Goal: Information Seeking & Learning: Learn about a topic

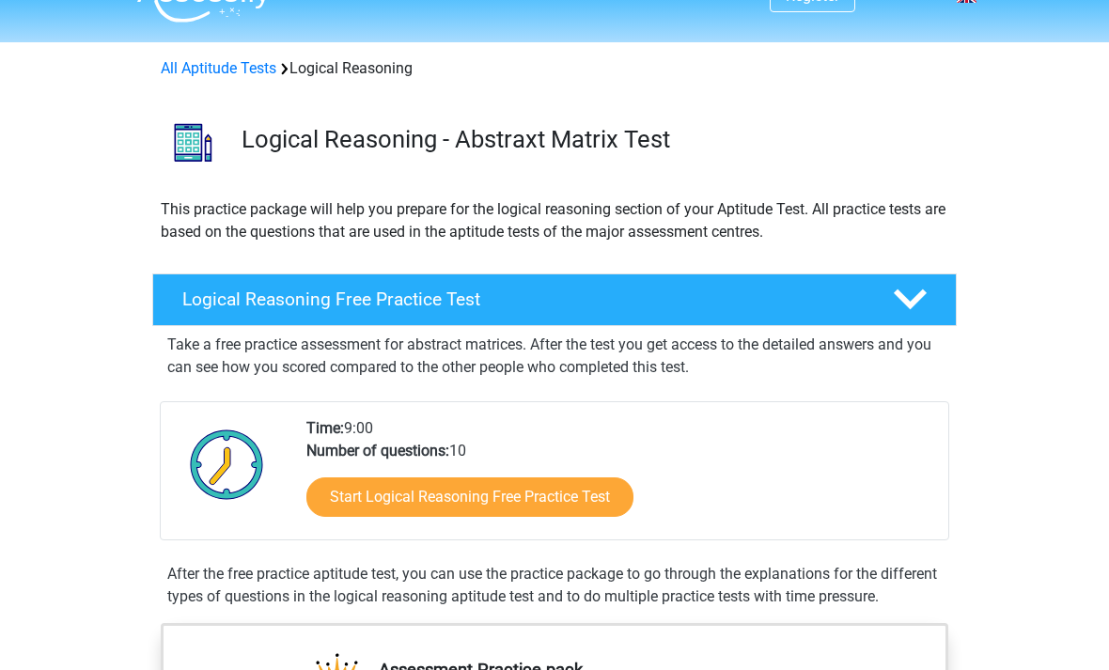
scroll to position [34, 0]
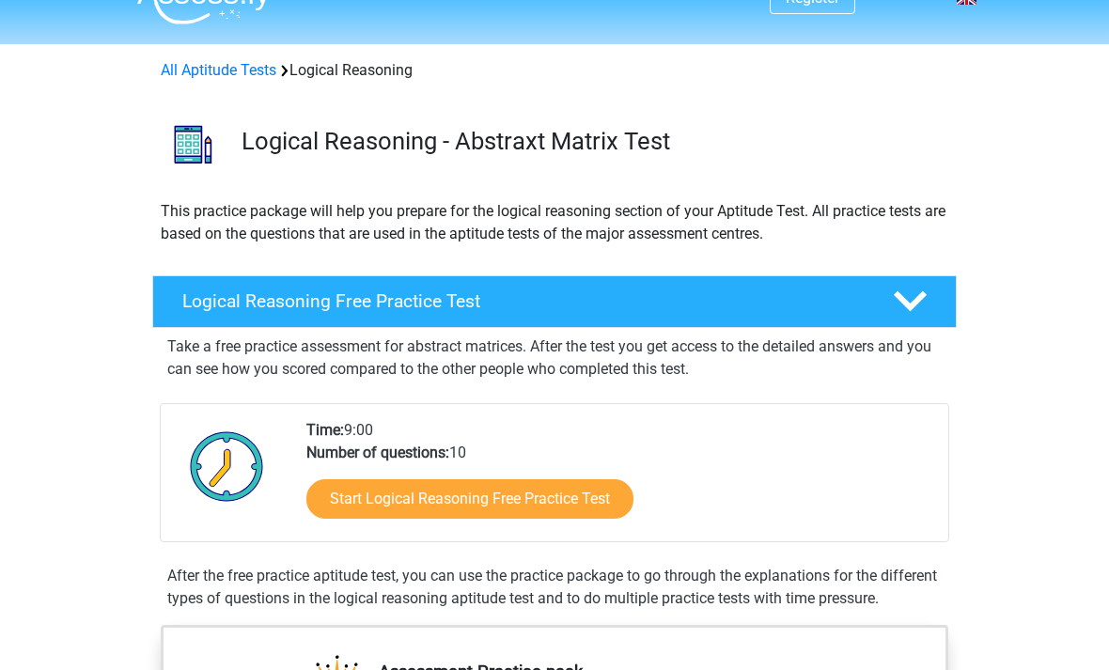
click at [507, 503] on link "Start Logical Reasoning Free Practice Test" at bounding box center [469, 499] width 327 height 39
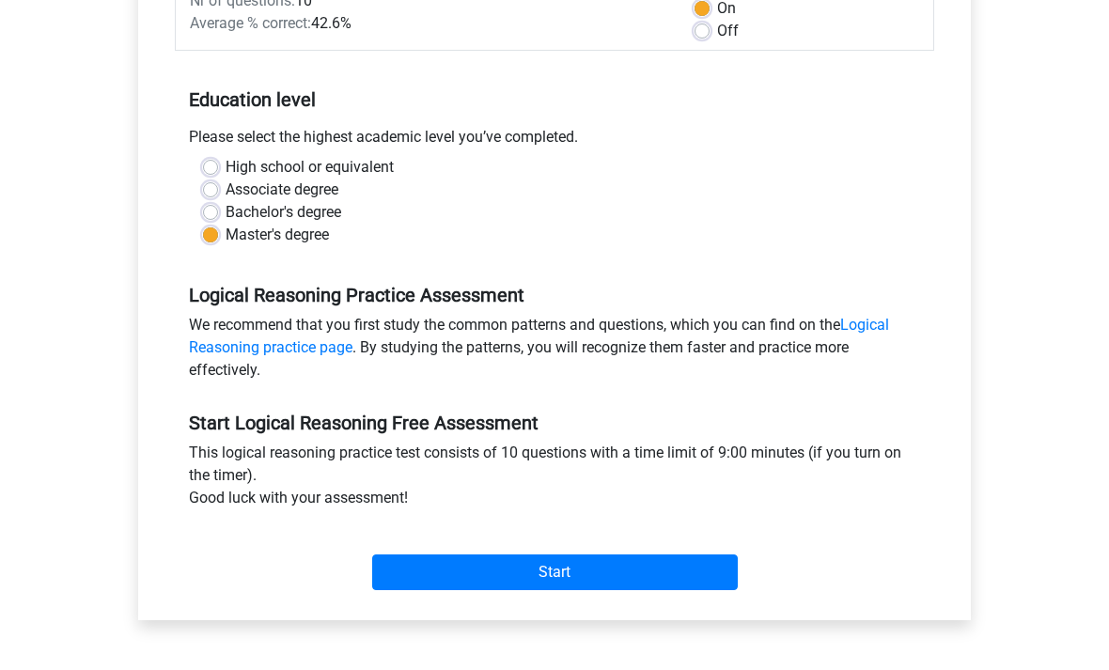
scroll to position [325, 0]
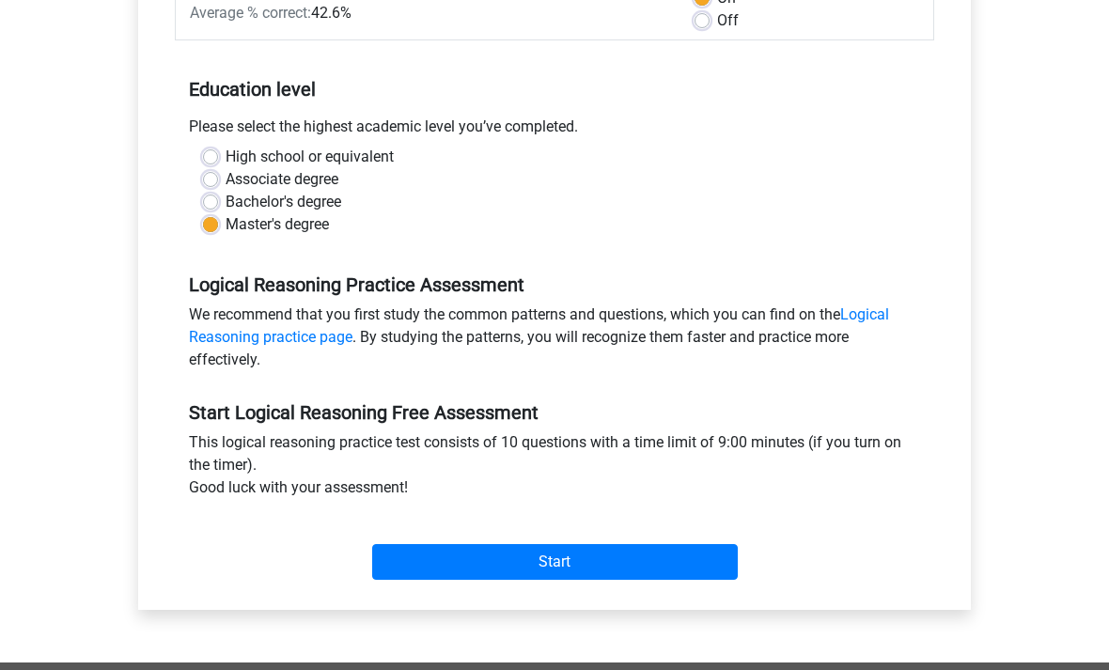
click at [559, 556] on input "Start" at bounding box center [555, 563] width 366 height 36
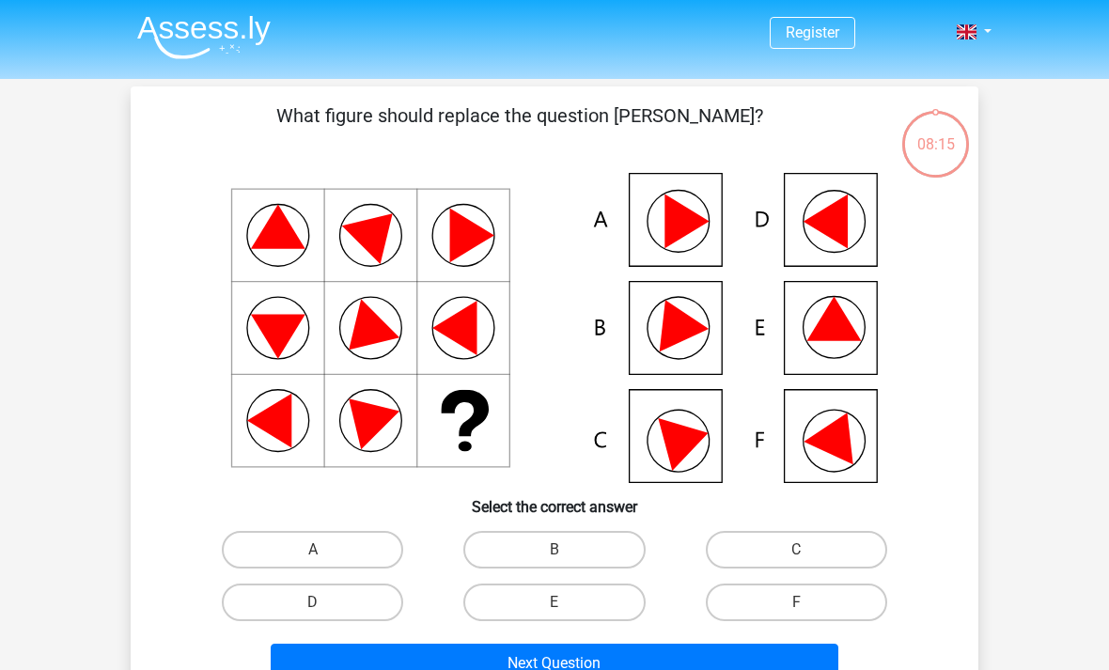
click at [840, 313] on icon at bounding box center [834, 319] width 55 height 44
click at [571, 606] on label "E" at bounding box center [553, 603] width 181 height 38
click at [567, 606] on input "E" at bounding box center [560, 608] width 12 height 12
radio input "true"
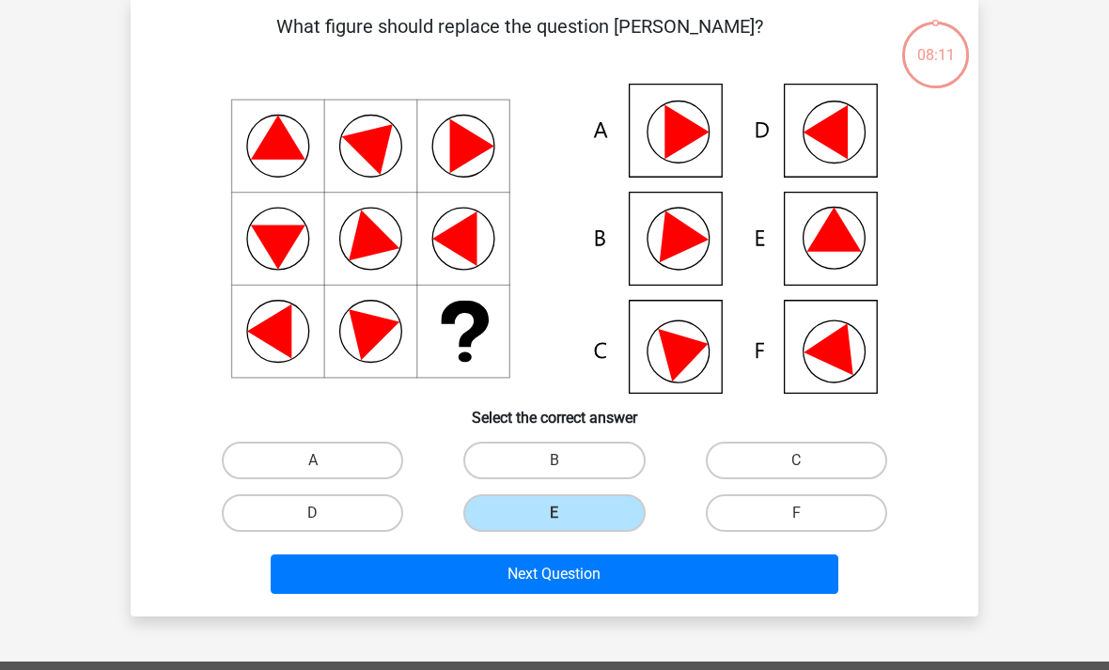
click at [597, 581] on button "Next Question" at bounding box center [555, 574] width 569 height 39
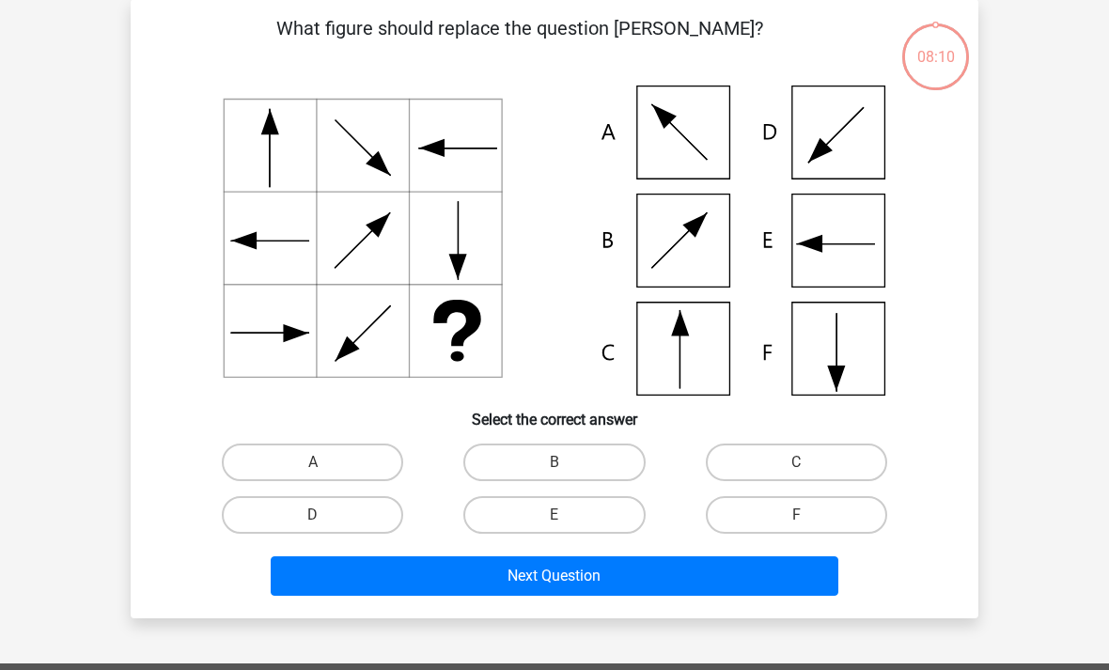
scroll to position [86, 0]
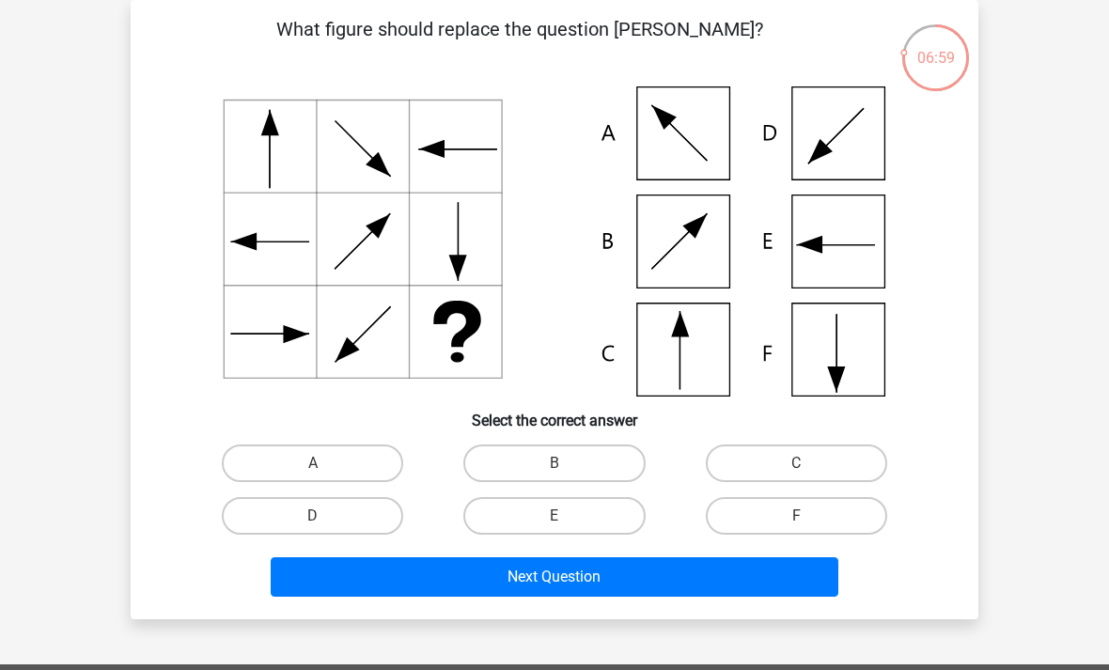
click at [789, 465] on label "C" at bounding box center [796, 463] width 181 height 38
click at [796, 465] on input "C" at bounding box center [802, 469] width 12 height 12
radio input "true"
click at [575, 575] on button "Next Question" at bounding box center [555, 576] width 569 height 39
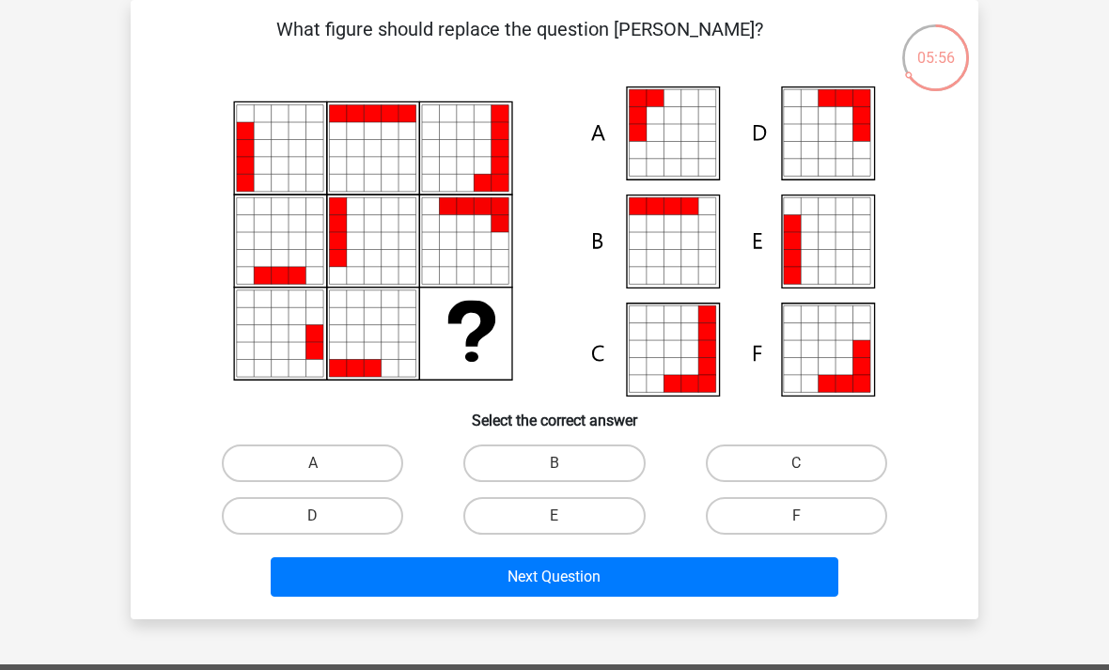
click at [561, 514] on label "E" at bounding box center [553, 516] width 181 height 38
click at [561, 516] on input "E" at bounding box center [560, 522] width 12 height 12
radio input "true"
click at [585, 571] on button "Next Question" at bounding box center [555, 576] width 569 height 39
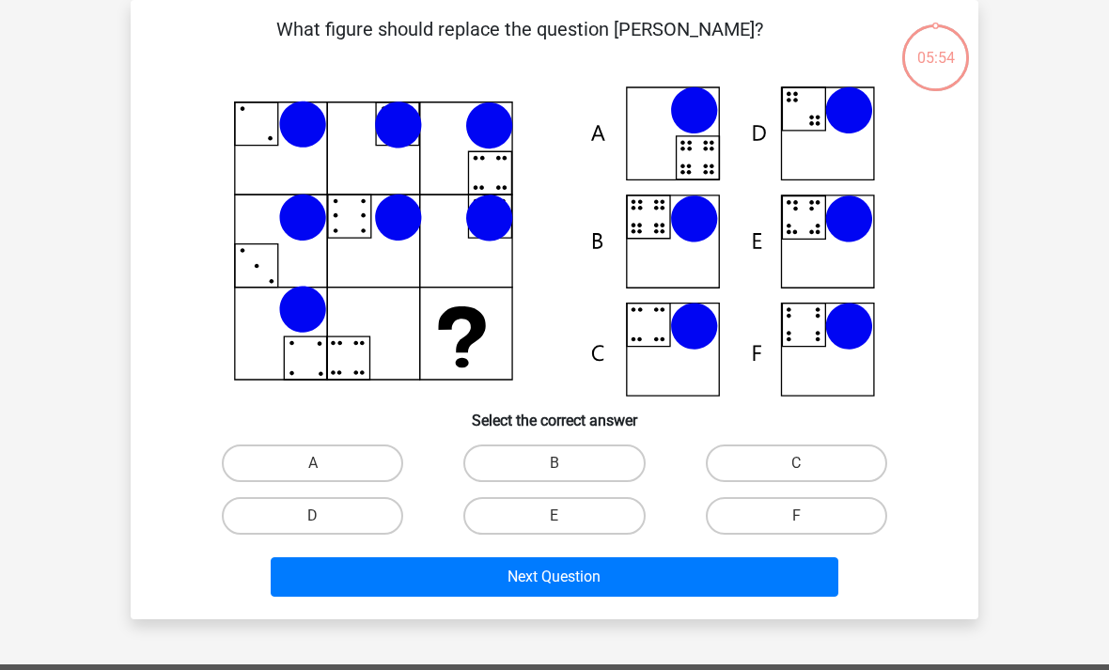
click at [574, 463] on label "B" at bounding box center [553, 463] width 181 height 38
click at [567, 463] on input "B" at bounding box center [560, 469] width 12 height 12
radio input "true"
click at [605, 596] on button "Next Question" at bounding box center [555, 576] width 569 height 39
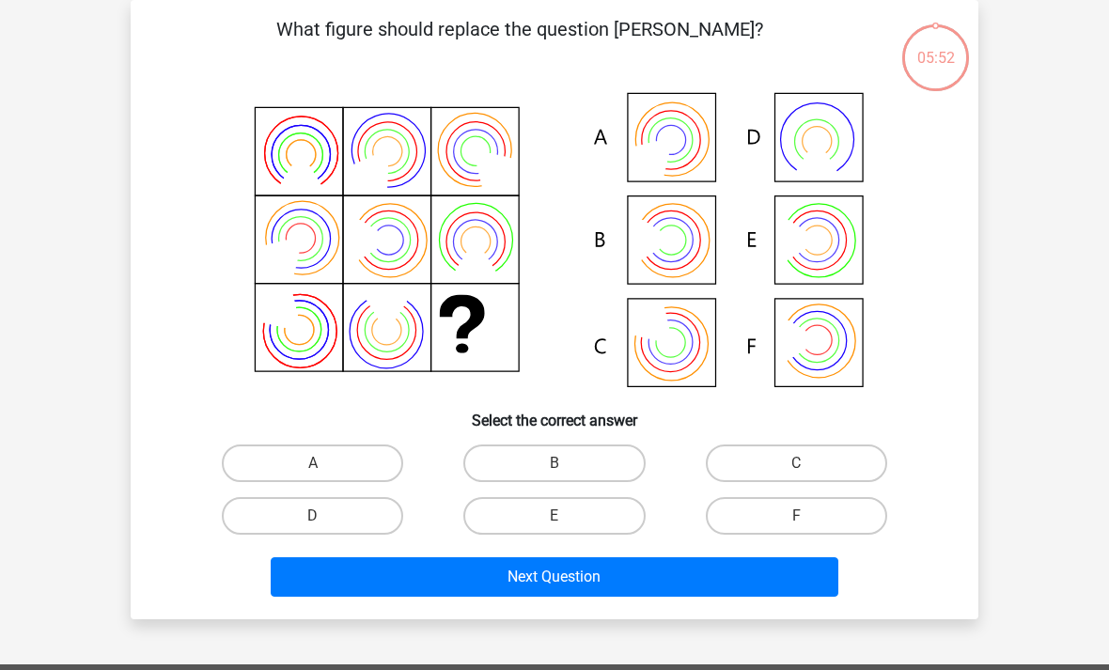
click at [590, 472] on label "B" at bounding box center [553, 463] width 181 height 38
click at [567, 472] on input "B" at bounding box center [560, 469] width 12 height 12
radio input "true"
click at [625, 585] on button "Next Question" at bounding box center [555, 576] width 569 height 39
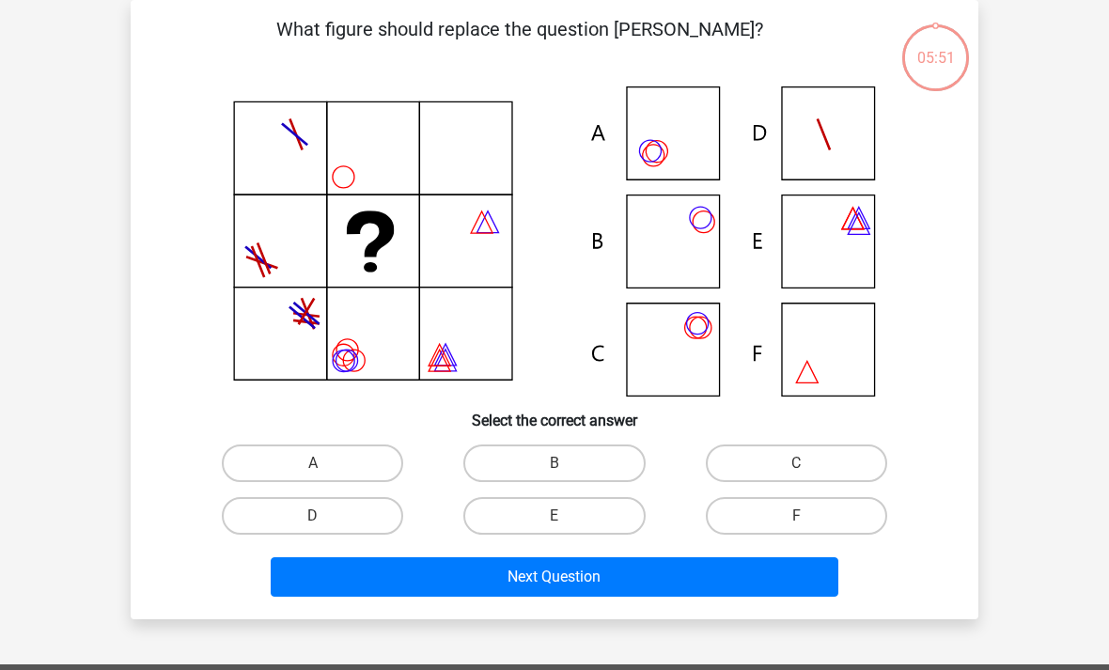
click at [591, 467] on label "B" at bounding box center [553, 463] width 181 height 38
click at [567, 467] on input "B" at bounding box center [560, 469] width 12 height 12
radio input "true"
click at [618, 578] on button "Next Question" at bounding box center [555, 576] width 569 height 39
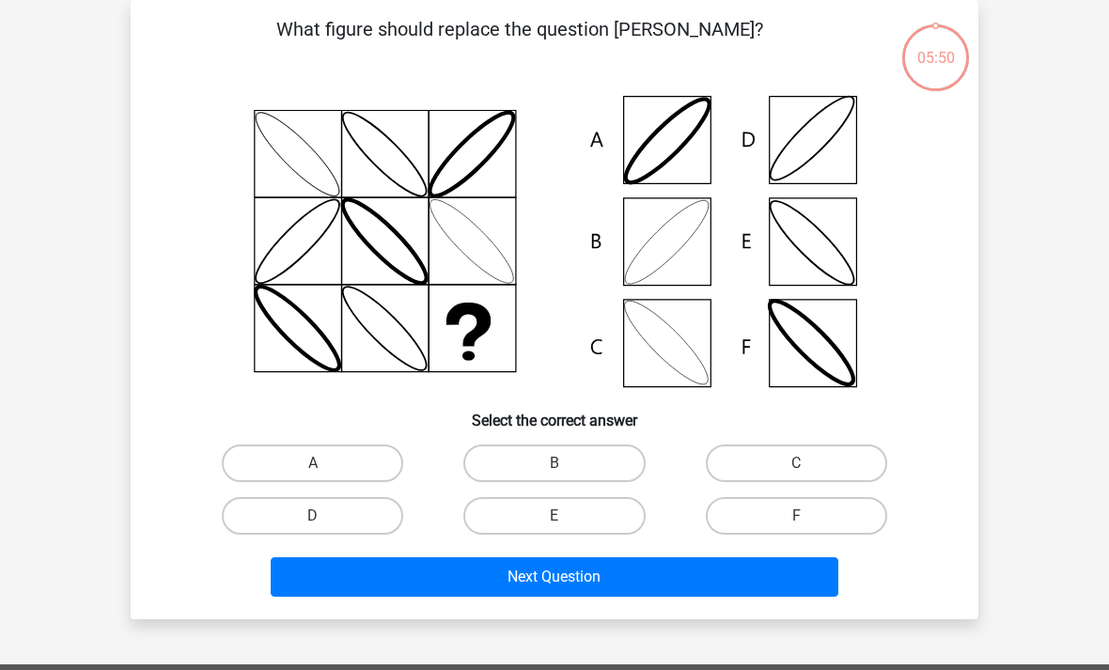
click at [633, 595] on button "Next Question" at bounding box center [555, 576] width 569 height 39
click at [580, 479] on label "B" at bounding box center [553, 463] width 181 height 38
click at [567, 475] on input "B" at bounding box center [560, 469] width 12 height 12
radio input "true"
click at [629, 585] on button "Next Question" at bounding box center [555, 576] width 569 height 39
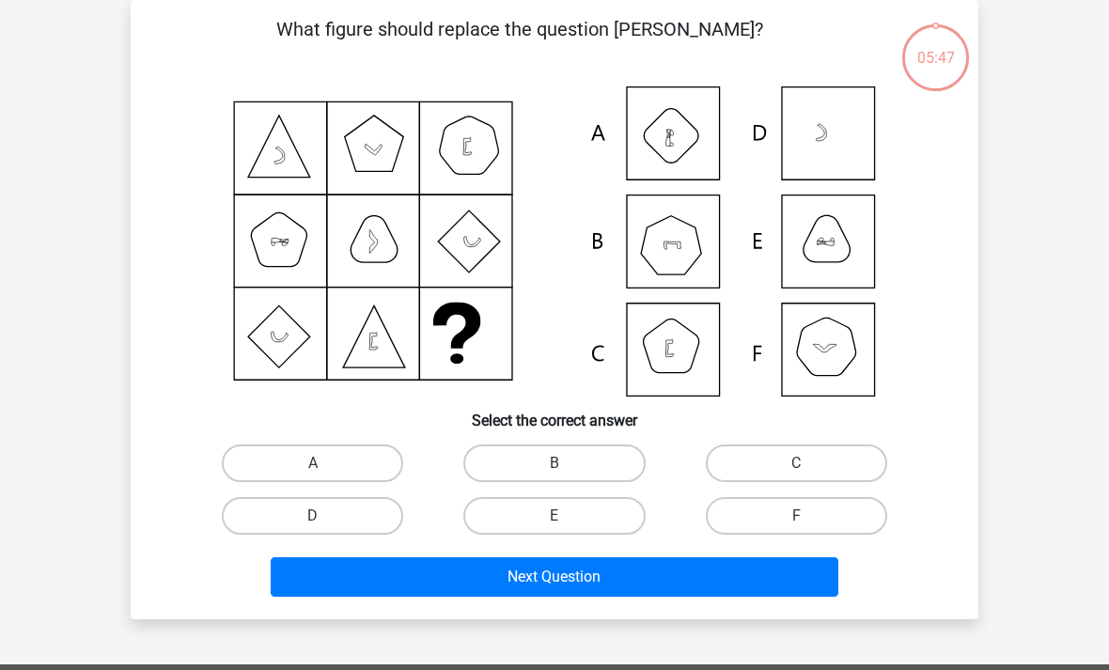
click at [582, 481] on label "B" at bounding box center [553, 463] width 181 height 38
click at [567, 475] on input "B" at bounding box center [560, 469] width 12 height 12
radio input "true"
click at [647, 586] on button "Next Question" at bounding box center [555, 576] width 569 height 39
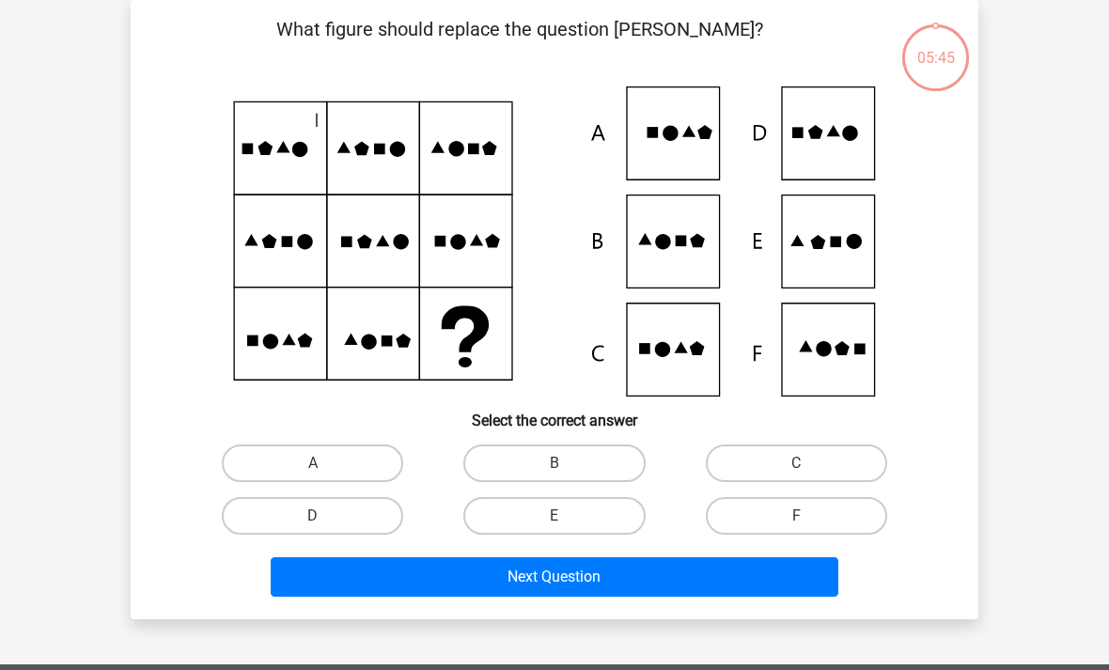
click at [592, 466] on label "B" at bounding box center [553, 463] width 181 height 38
click at [567, 466] on input "B" at bounding box center [560, 469] width 12 height 12
radio input "true"
click at [618, 587] on button "Next Question" at bounding box center [555, 576] width 569 height 39
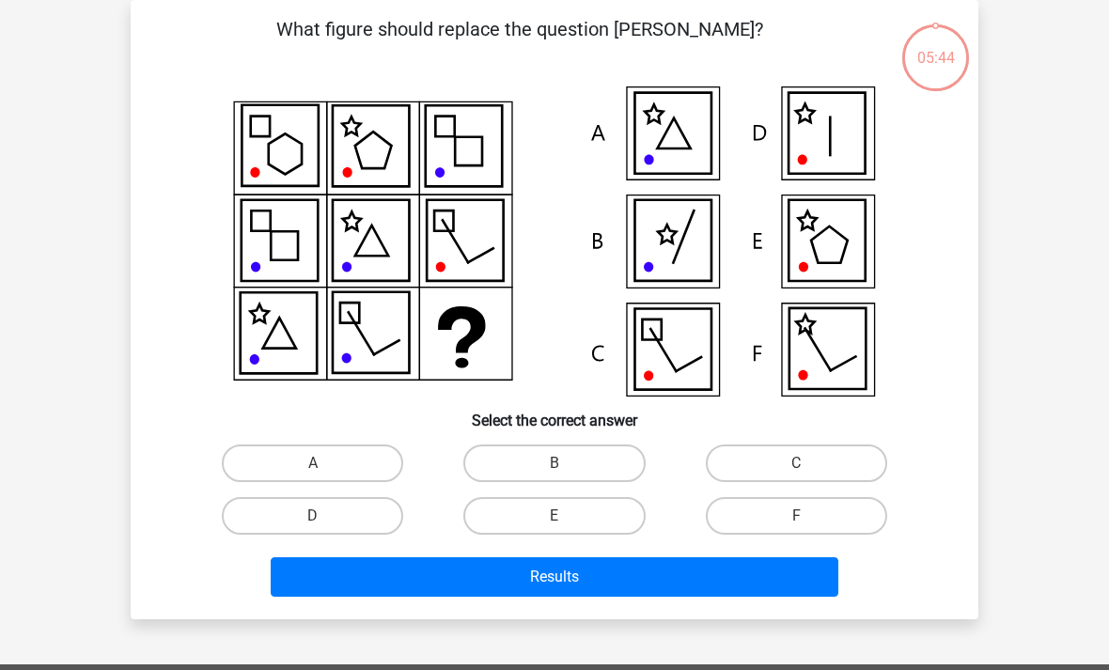
click at [581, 476] on label "B" at bounding box center [553, 463] width 181 height 38
click at [567, 475] on input "B" at bounding box center [560, 469] width 12 height 12
radio input "true"
click at [644, 596] on button "Results" at bounding box center [555, 576] width 569 height 39
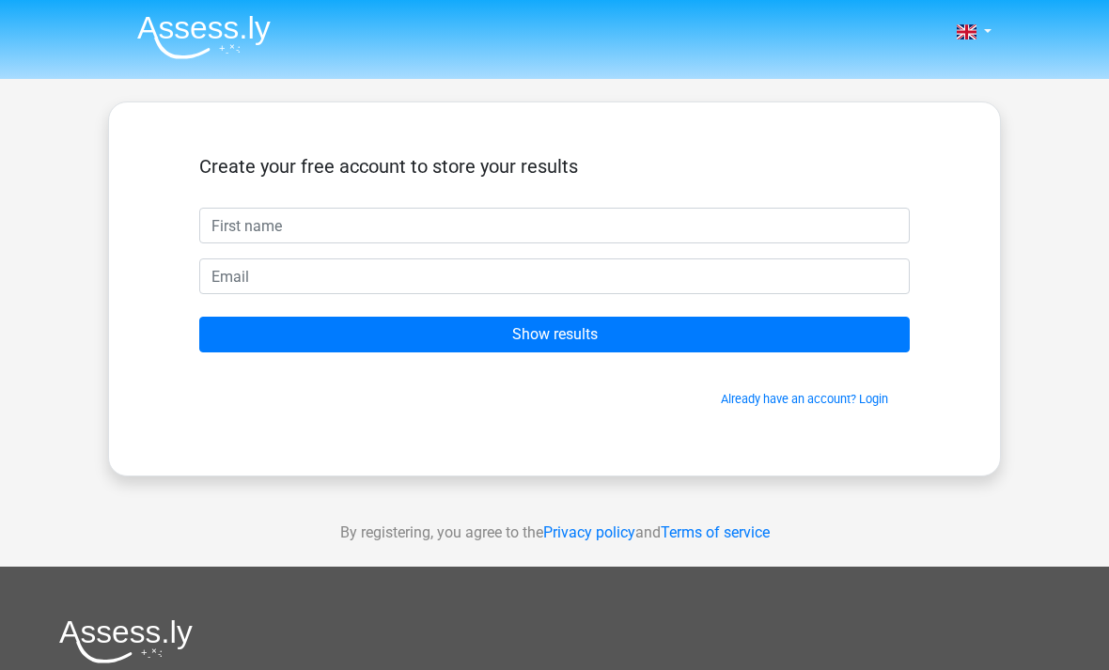
click at [569, 412] on div "Create your free account to store your results Show results Already have an acc…" at bounding box center [554, 289] width 801 height 283
click at [551, 351] on input "Show results" at bounding box center [554, 335] width 710 height 36
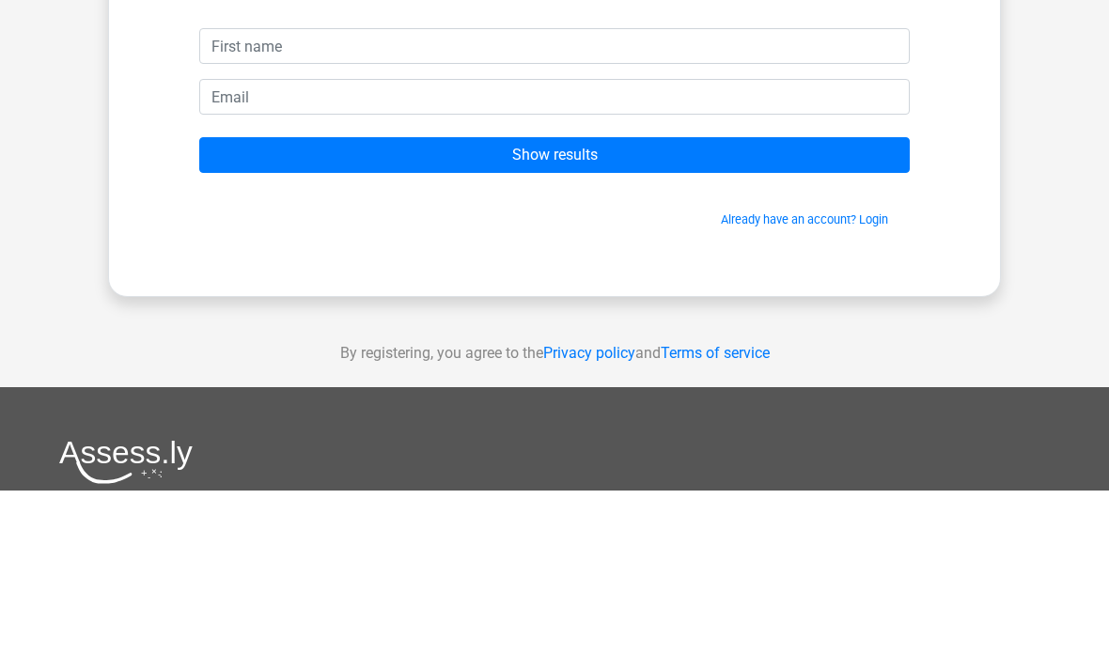
click at [557, 317] on input "Show results" at bounding box center [554, 335] width 710 height 36
click at [600, 317] on input "Show results" at bounding box center [554, 335] width 710 height 36
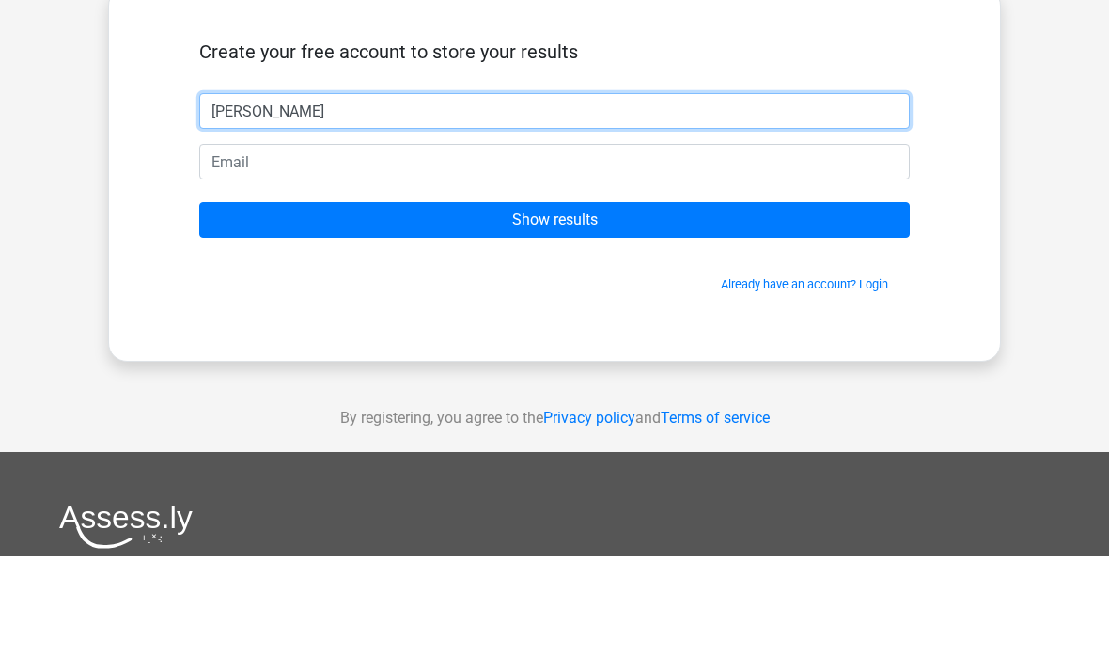
type input "Craig"
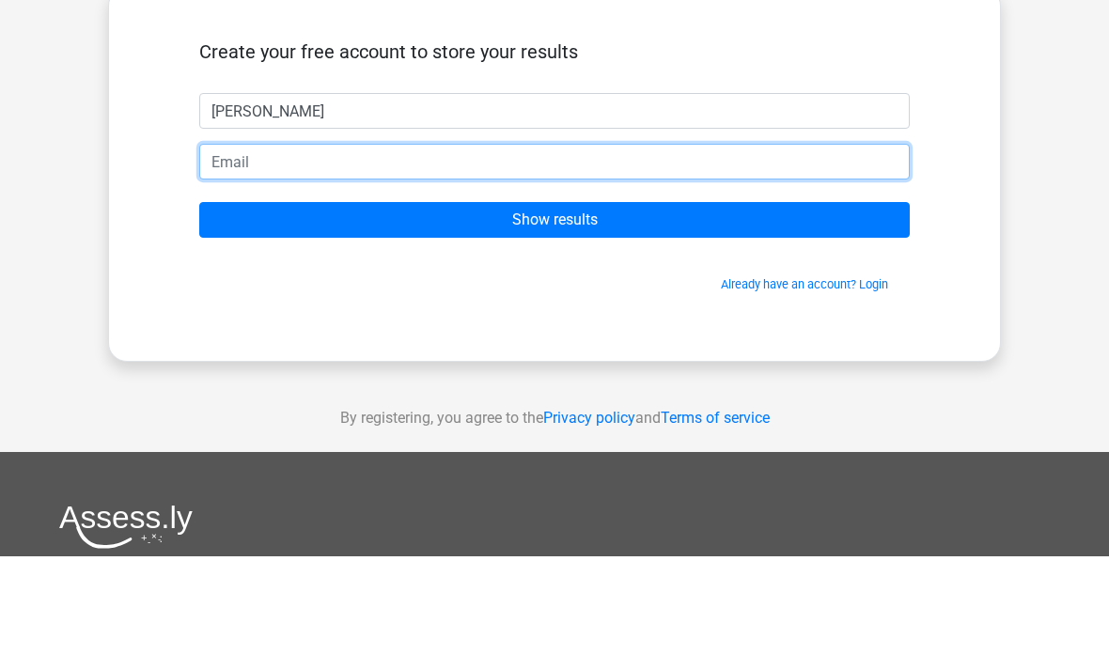
click at [218, 258] on input "email" at bounding box center [554, 276] width 710 height 36
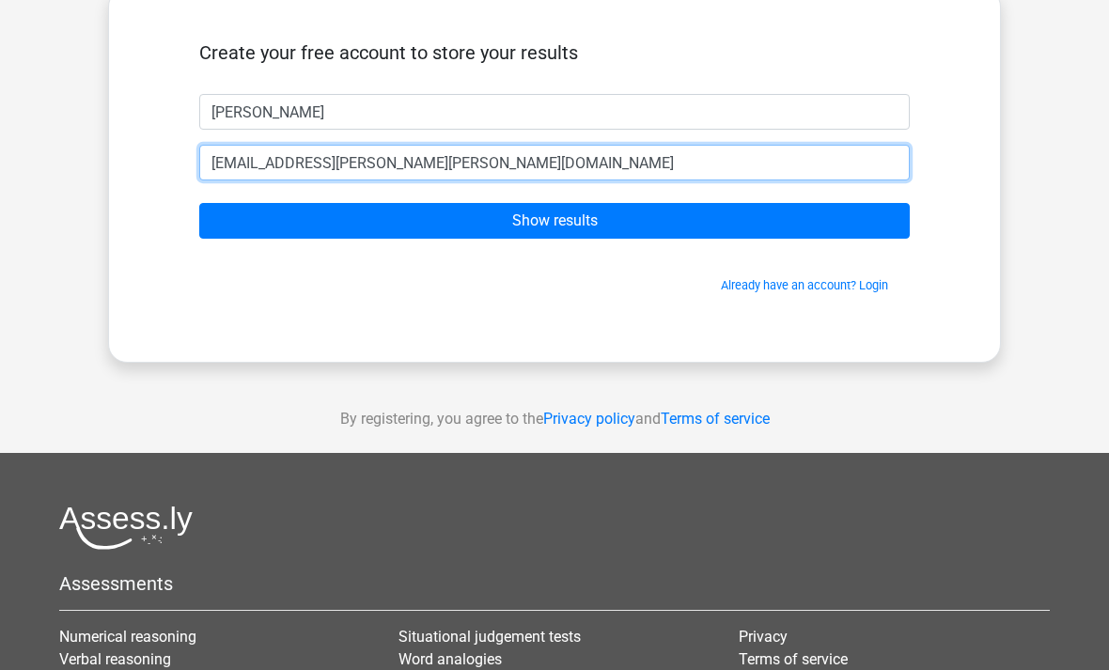
type input "jen.byron.olson@gmail.com"
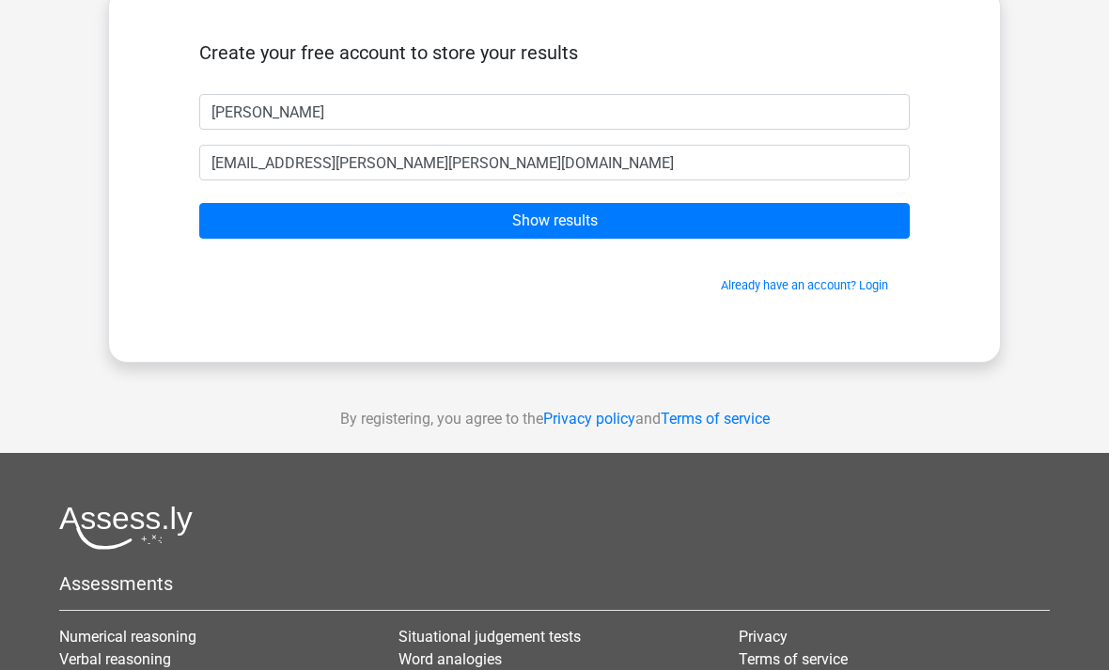
click at [578, 230] on input "Show results" at bounding box center [554, 221] width 710 height 36
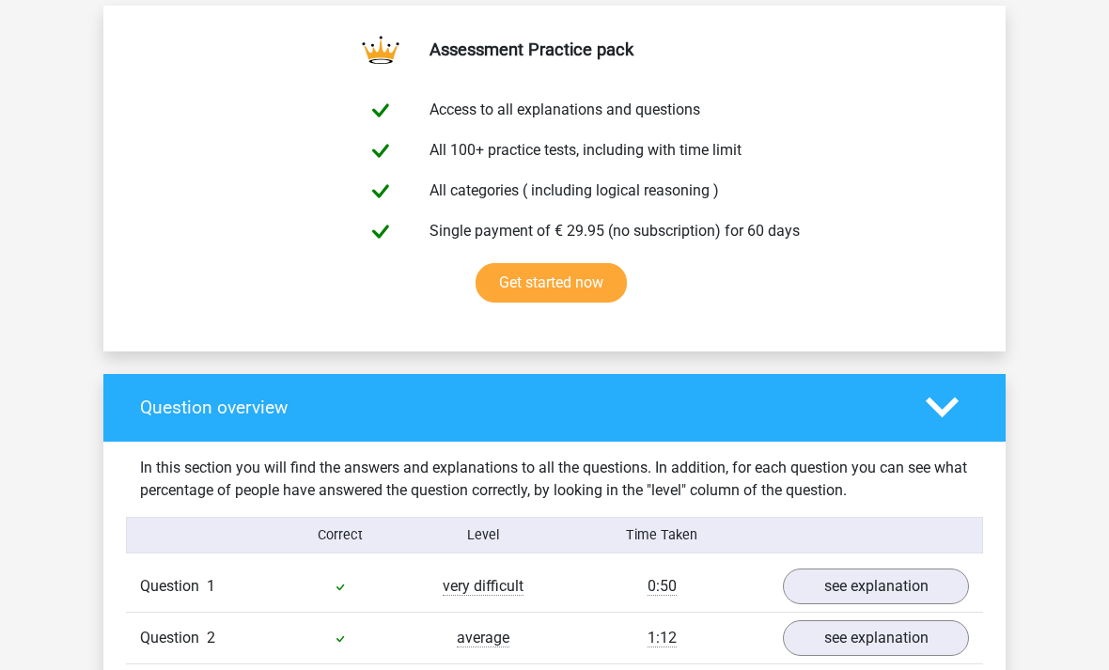
scroll to position [975, 0]
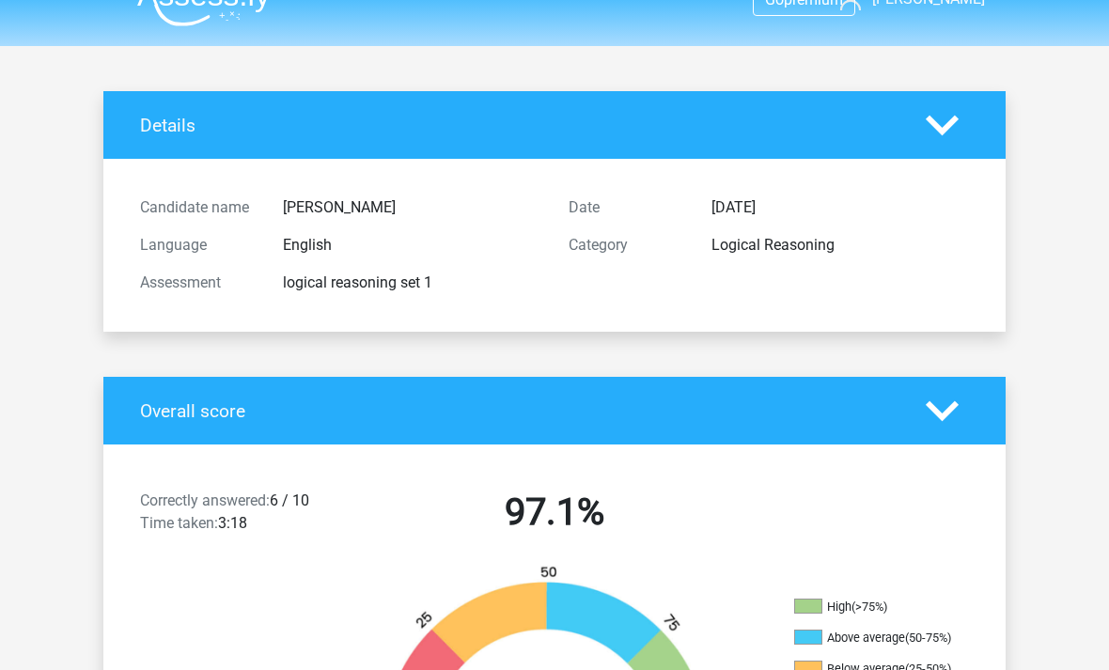
scroll to position [0, 0]
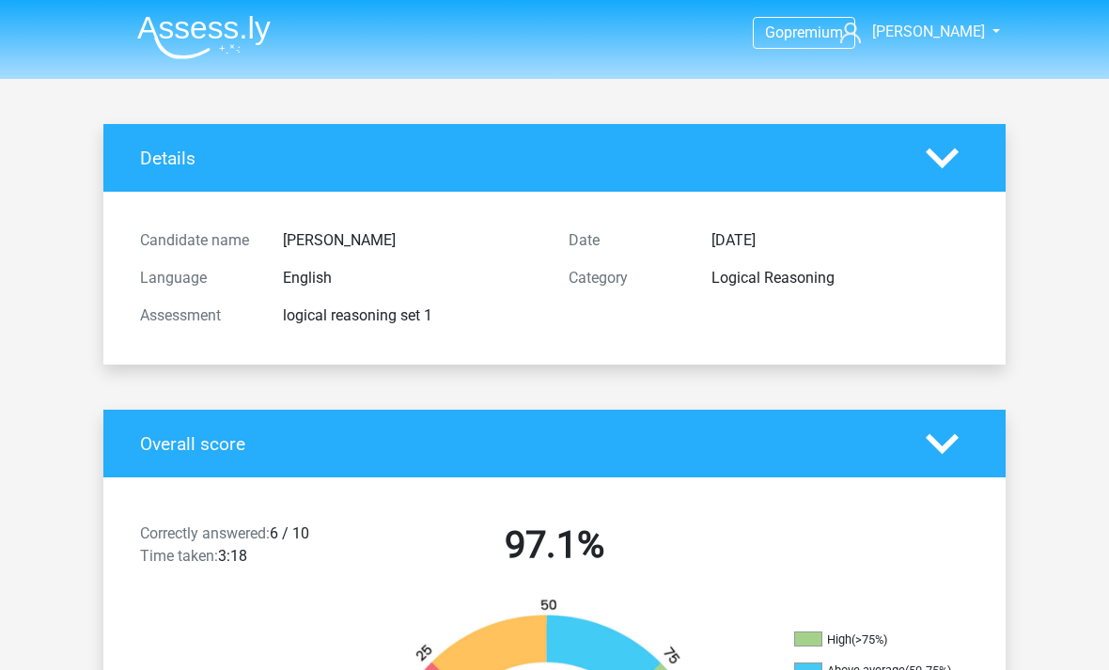
scroll to position [175, 0]
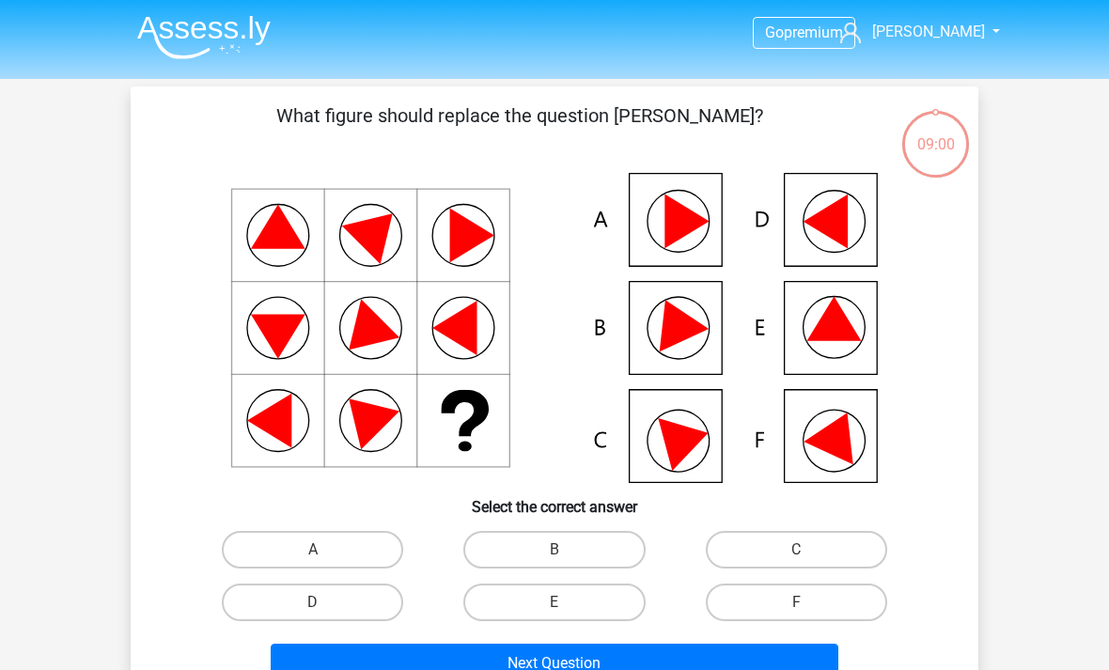
scroll to position [147, 0]
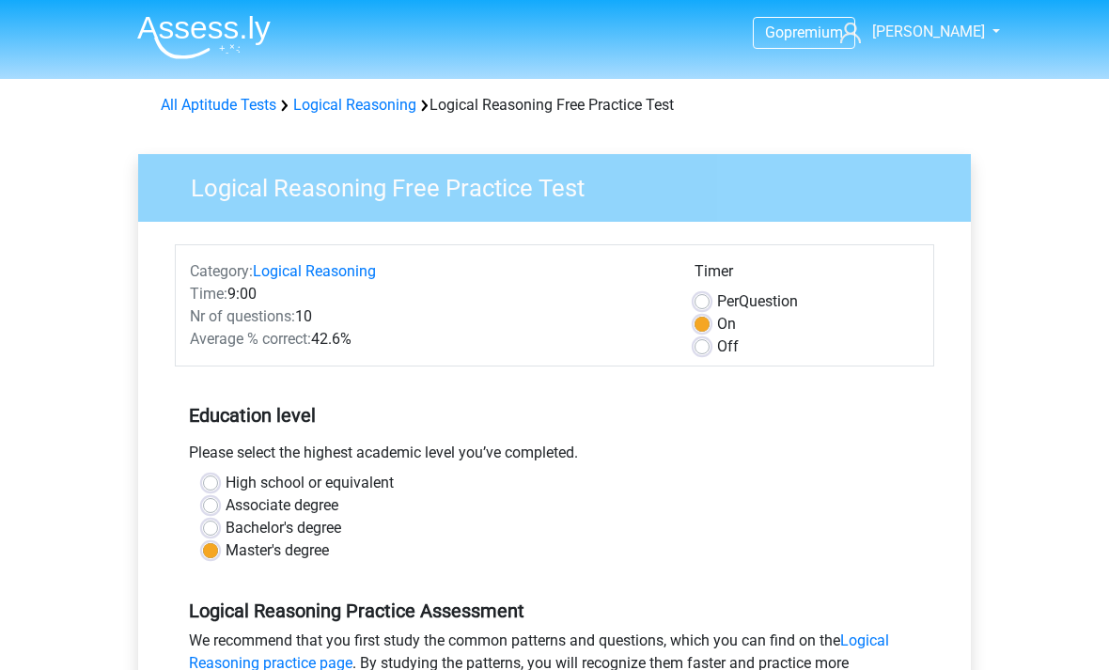
scroll to position [386, 0]
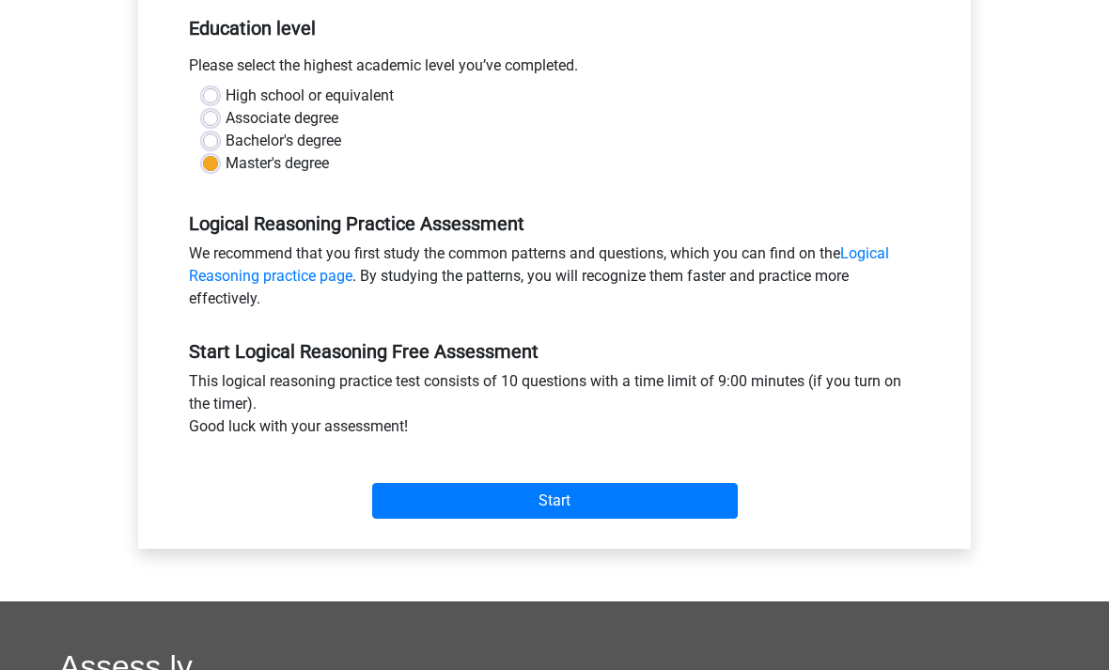
click at [587, 489] on input "Start" at bounding box center [555, 502] width 366 height 36
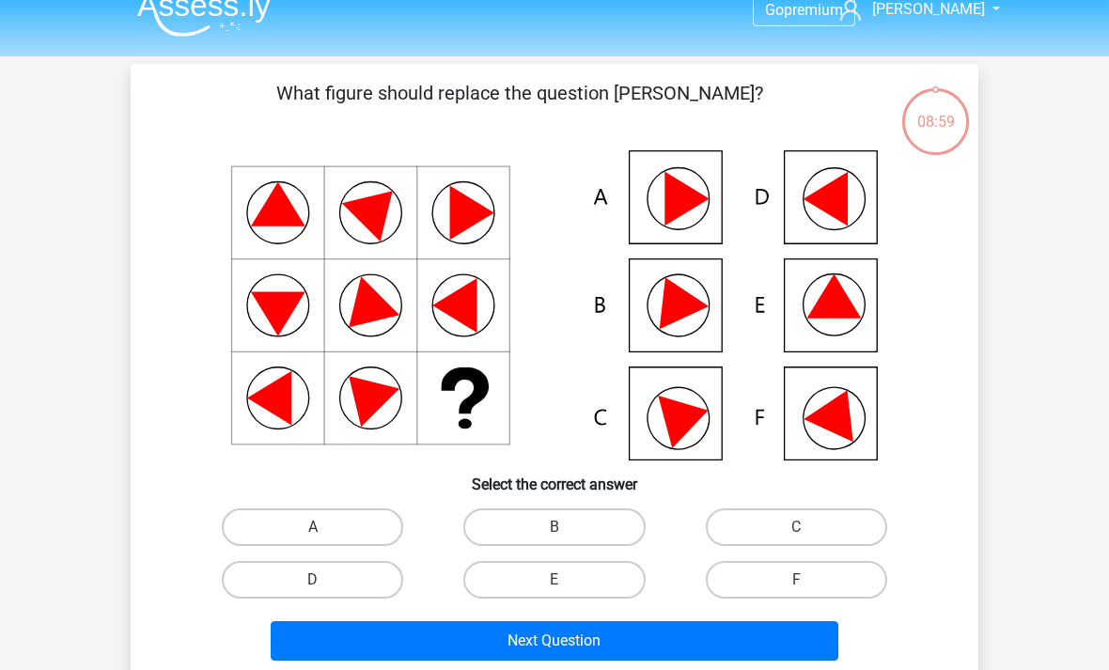
scroll to position [23, 0]
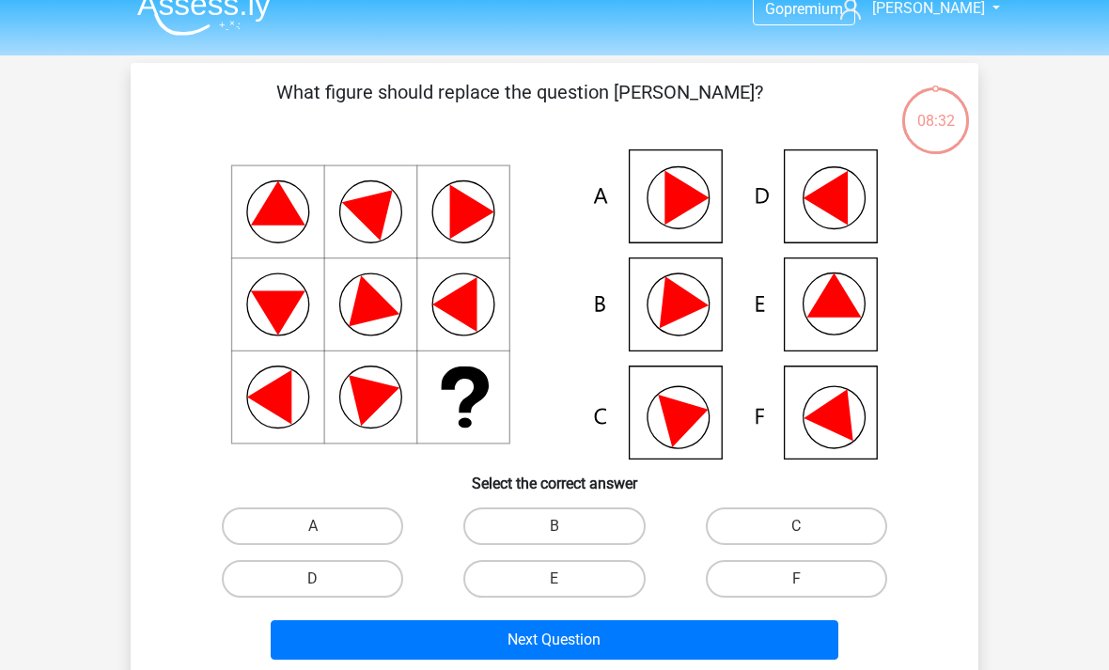
click at [791, 530] on label "C" at bounding box center [796, 526] width 181 height 38
click at [796, 530] on input "C" at bounding box center [802, 532] width 12 height 12
radio input "true"
click at [587, 644] on button "Next Question" at bounding box center [555, 639] width 569 height 39
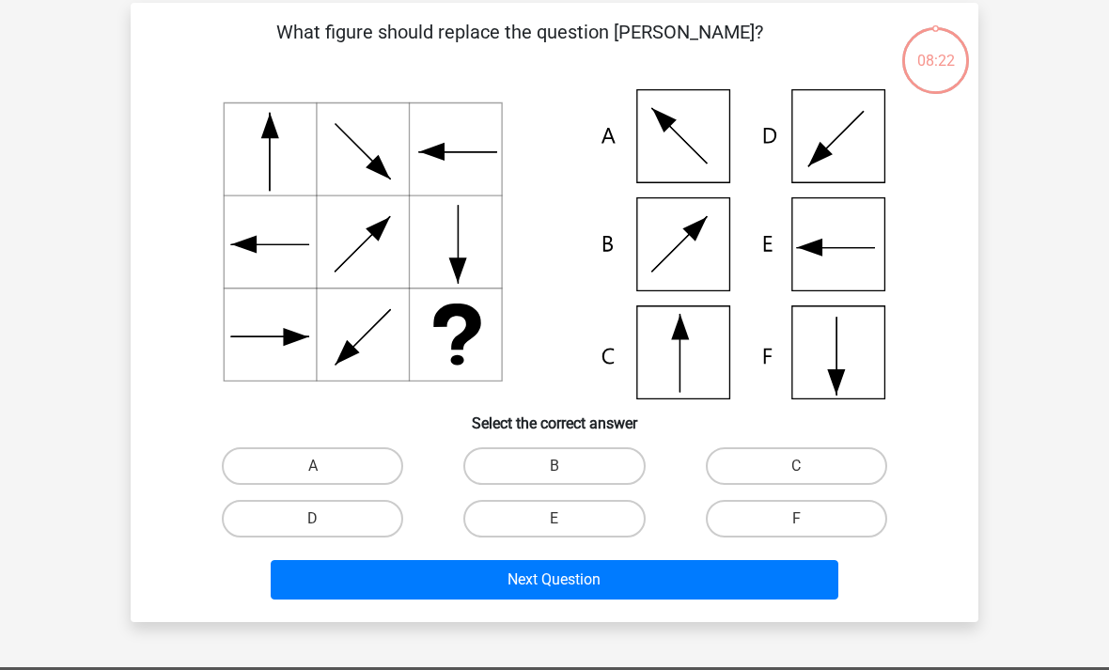
scroll to position [86, 0]
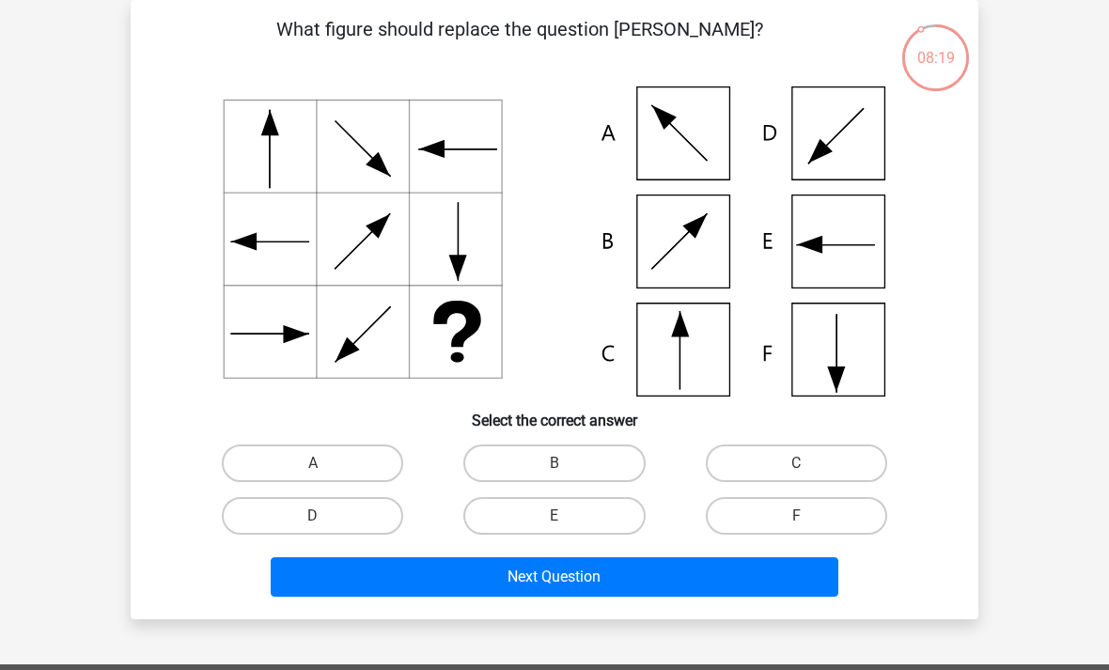
click at [797, 469] on input "C" at bounding box center [802, 469] width 12 height 12
radio input "true"
click at [565, 567] on button "Next Question" at bounding box center [555, 576] width 569 height 39
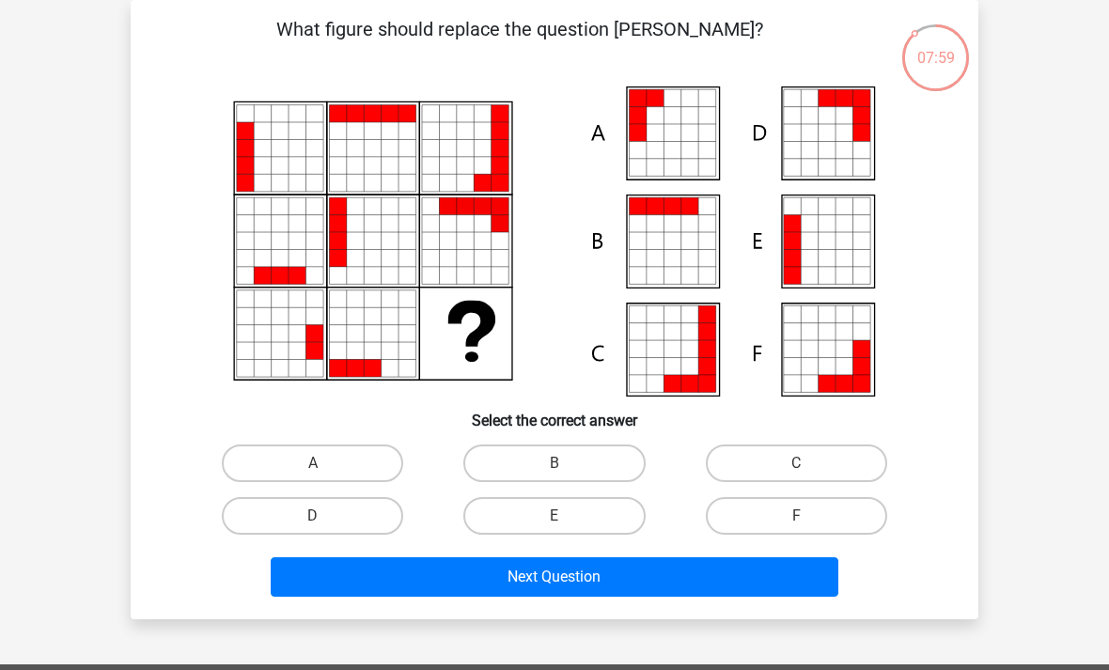
click at [566, 516] on label "E" at bounding box center [553, 516] width 181 height 38
click at [566, 516] on input "E" at bounding box center [560, 522] width 12 height 12
radio input "true"
click at [590, 567] on button "Next Question" at bounding box center [555, 576] width 569 height 39
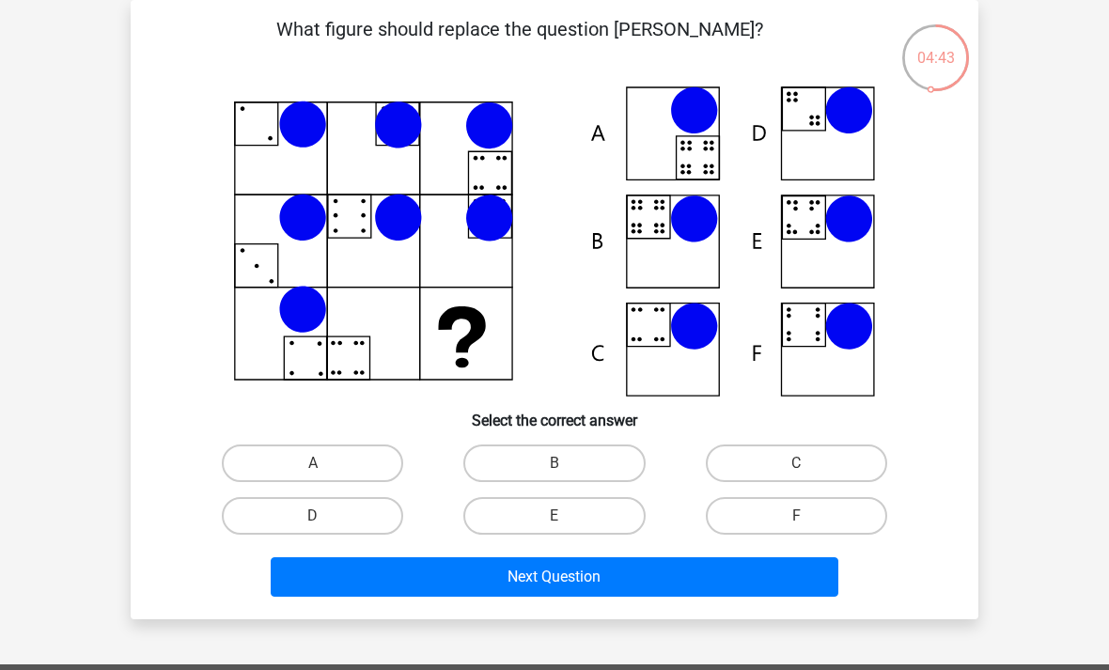
click at [791, 512] on label "F" at bounding box center [796, 516] width 181 height 38
click at [796, 516] on input "F" at bounding box center [802, 522] width 12 height 12
radio input "true"
click at [586, 578] on button "Next Question" at bounding box center [555, 576] width 569 height 39
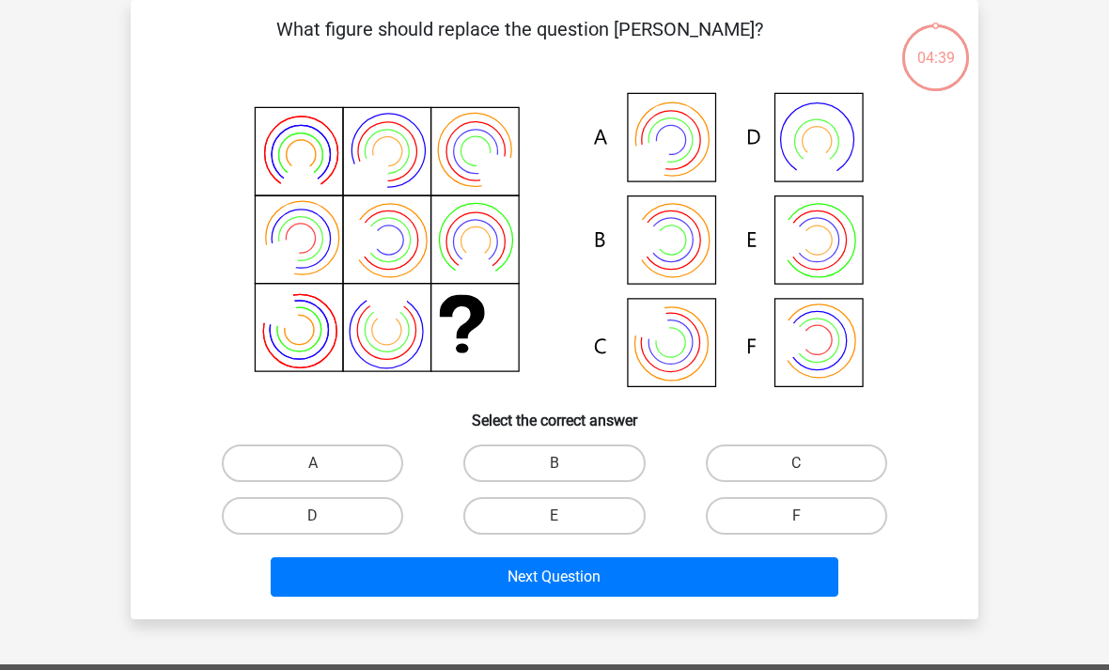
click at [577, 474] on label "B" at bounding box center [553, 463] width 181 height 38
click at [567, 474] on input "B" at bounding box center [560, 469] width 12 height 12
radio input "true"
click at [585, 574] on button "Next Question" at bounding box center [555, 576] width 569 height 39
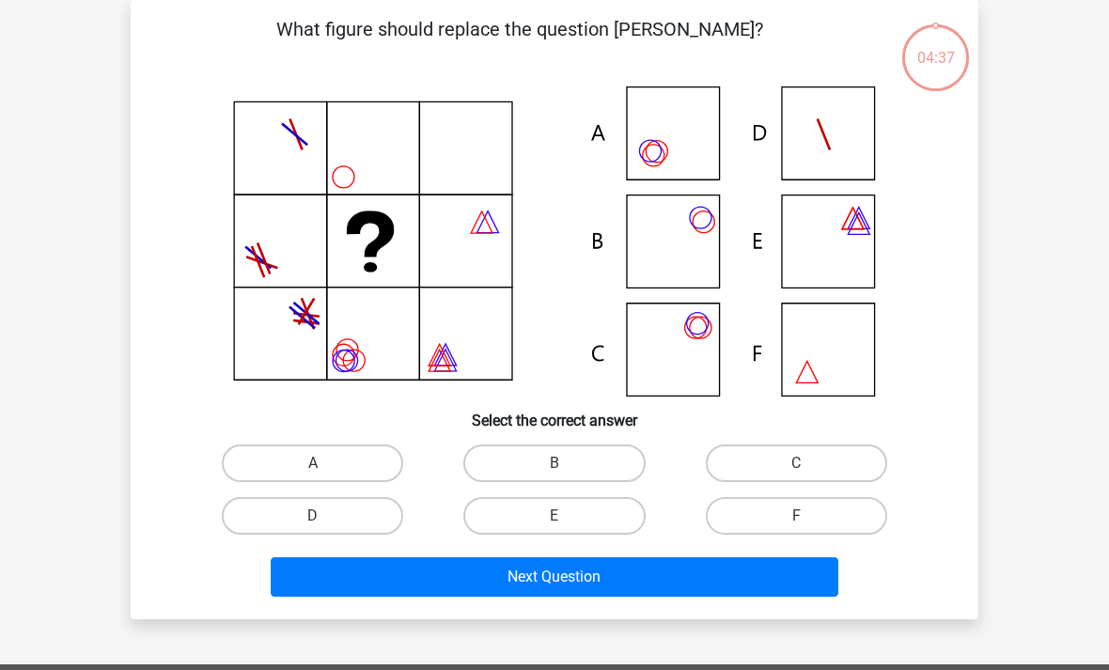
click at [581, 460] on label "B" at bounding box center [553, 463] width 181 height 38
click at [567, 463] on input "B" at bounding box center [560, 469] width 12 height 12
radio input "true"
click at [579, 582] on button "Next Question" at bounding box center [555, 576] width 569 height 39
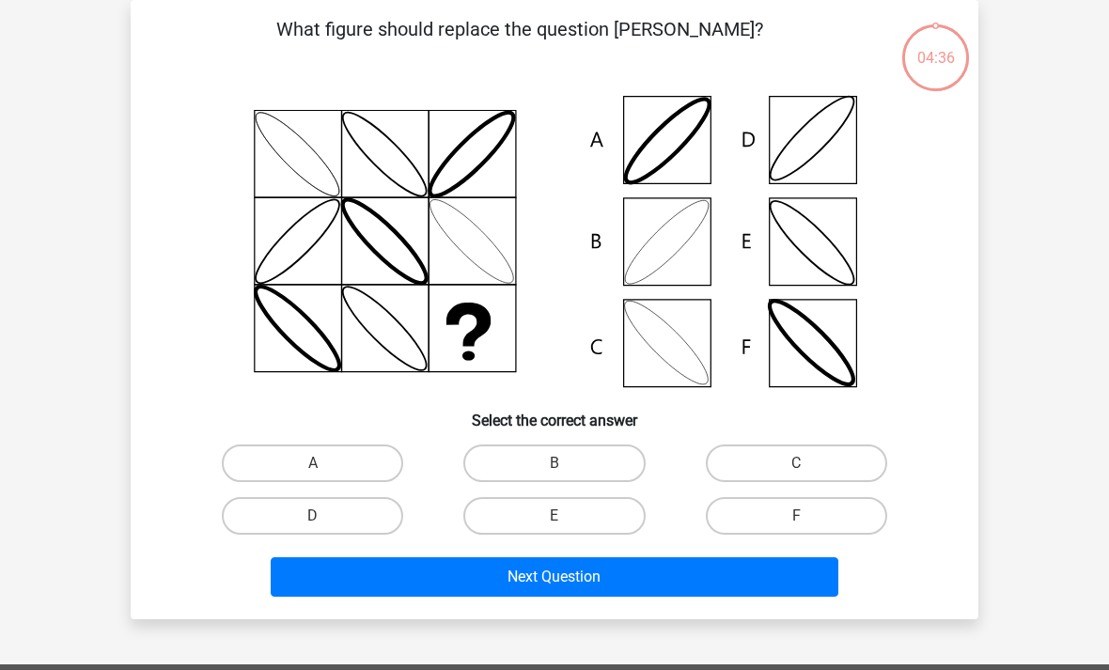
click at [568, 457] on label "B" at bounding box center [553, 463] width 181 height 38
click at [567, 463] on input "B" at bounding box center [560, 469] width 12 height 12
radio input "true"
click at [578, 581] on button "Next Question" at bounding box center [555, 576] width 569 height 39
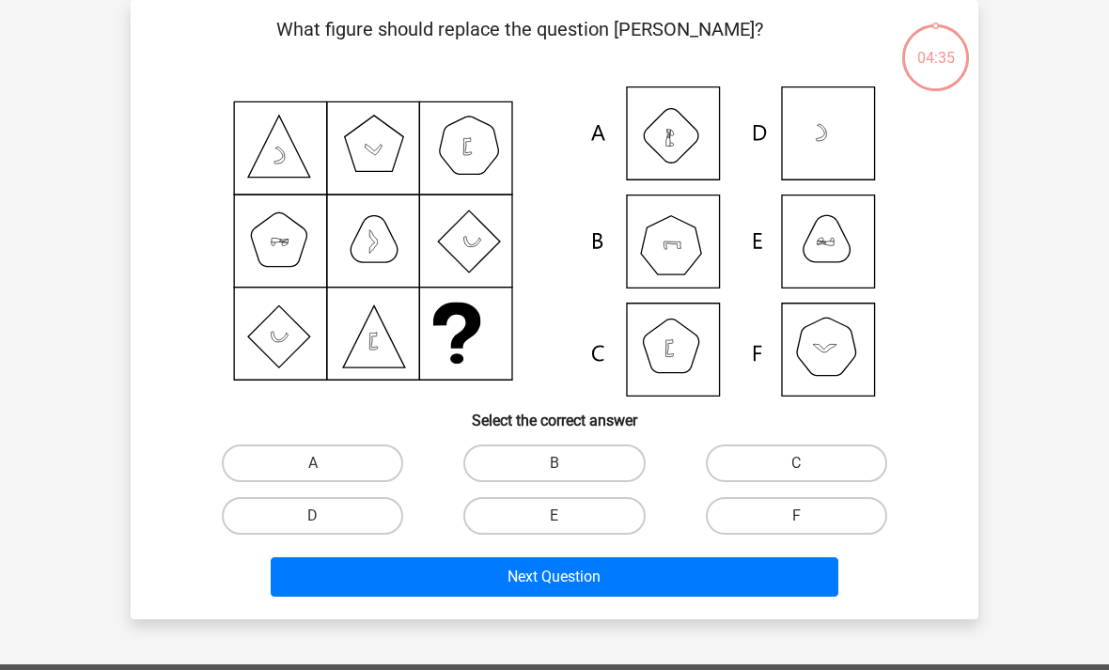
click at [569, 459] on label "B" at bounding box center [553, 463] width 181 height 38
click at [567, 463] on input "B" at bounding box center [560, 469] width 12 height 12
radio input "true"
click at [591, 564] on button "Next Question" at bounding box center [555, 576] width 569 height 39
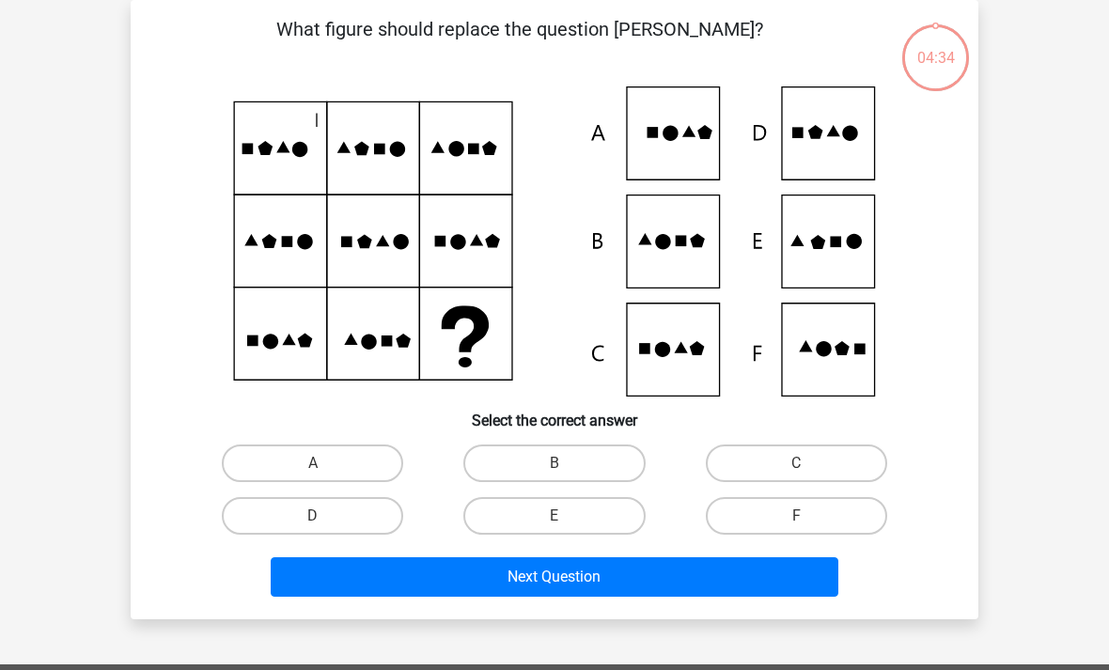
click at [563, 460] on label "B" at bounding box center [553, 463] width 181 height 38
click at [563, 463] on input "B" at bounding box center [560, 469] width 12 height 12
radio input "true"
click at [584, 582] on button "Next Question" at bounding box center [555, 576] width 569 height 39
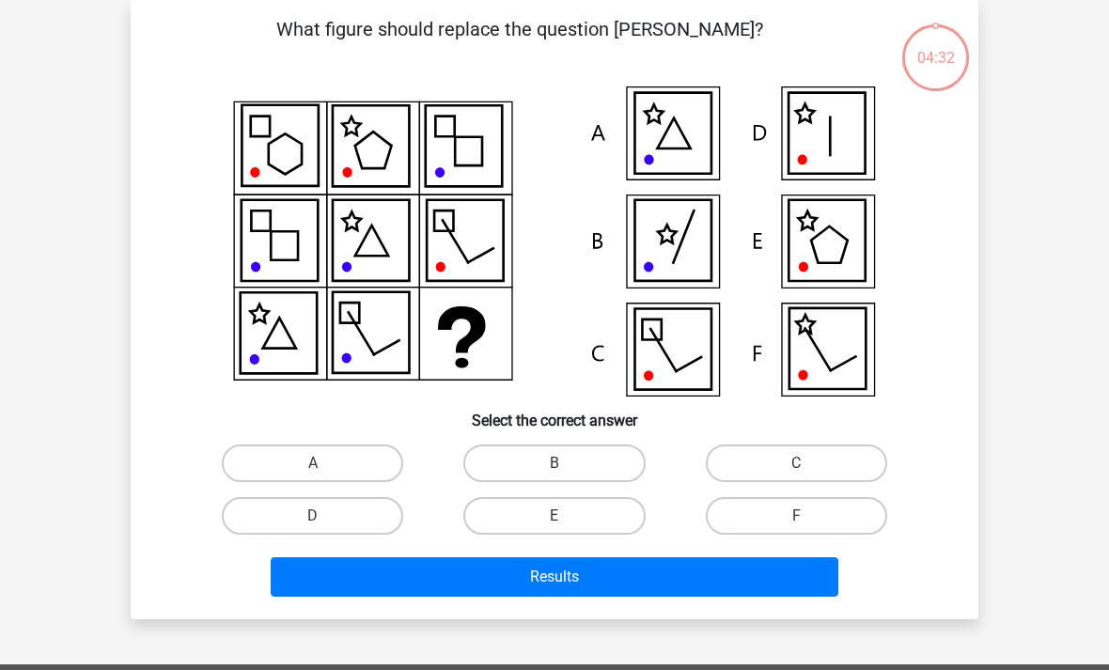
click at [556, 457] on label "B" at bounding box center [553, 463] width 181 height 38
click at [556, 463] on input "B" at bounding box center [560, 469] width 12 height 12
radio input "true"
click at [574, 587] on button "Results" at bounding box center [555, 576] width 569 height 39
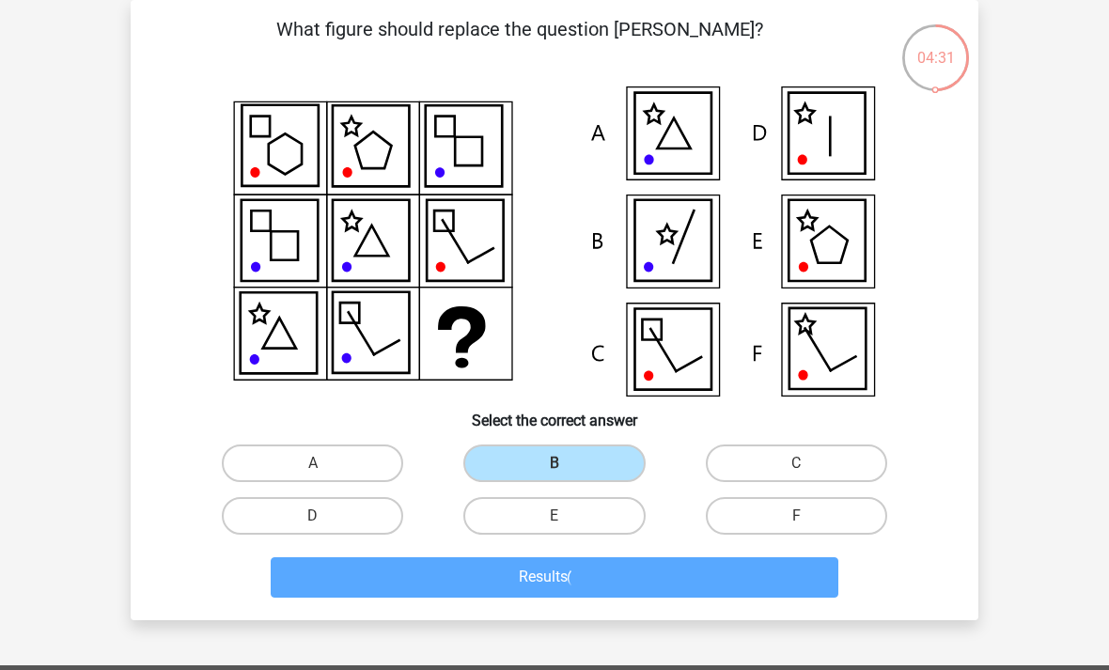
click at [562, 459] on label "B" at bounding box center [553, 463] width 181 height 38
click at [562, 463] on input "B" at bounding box center [560, 469] width 12 height 12
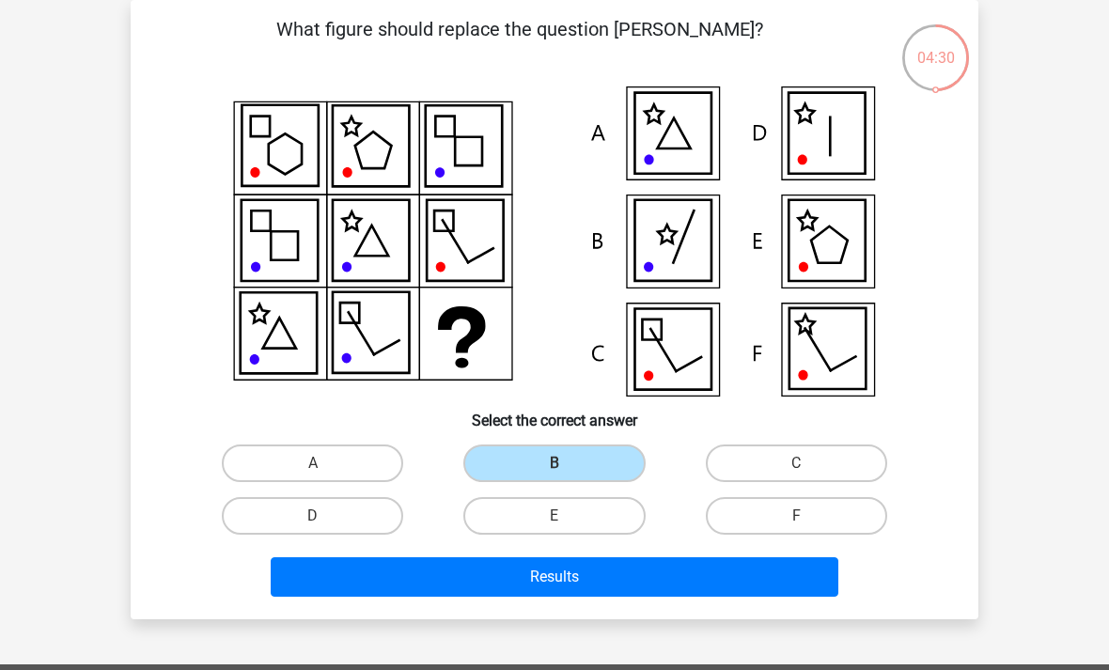
click at [571, 444] on label "B" at bounding box center [553, 463] width 181 height 38
click at [567, 463] on input "B" at bounding box center [560, 469] width 12 height 12
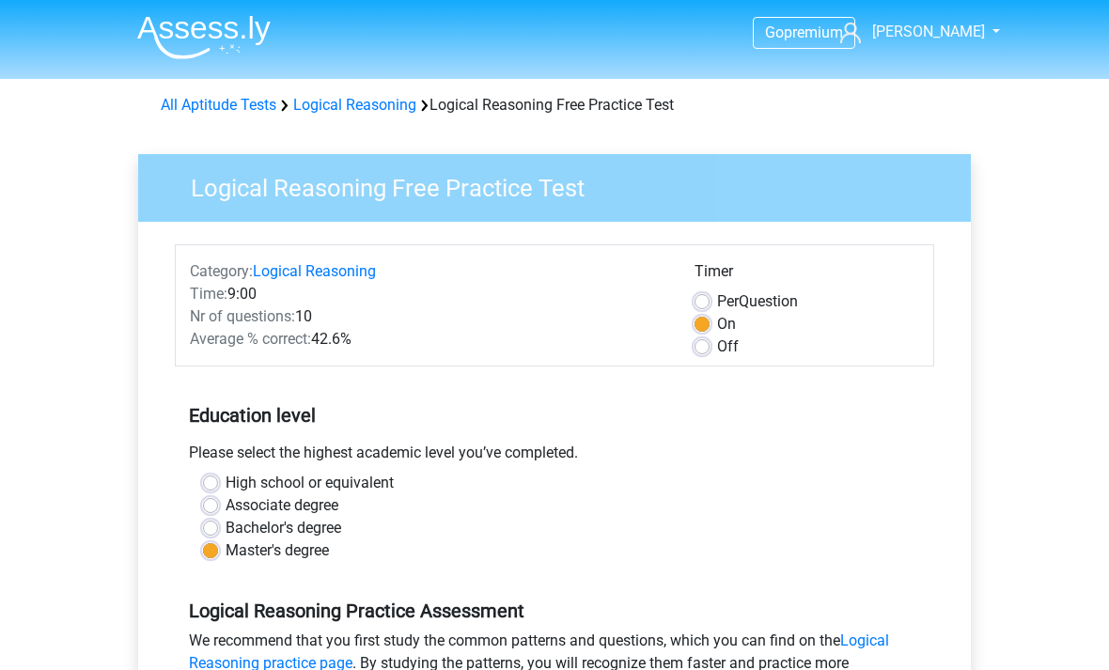
scroll to position [386, 0]
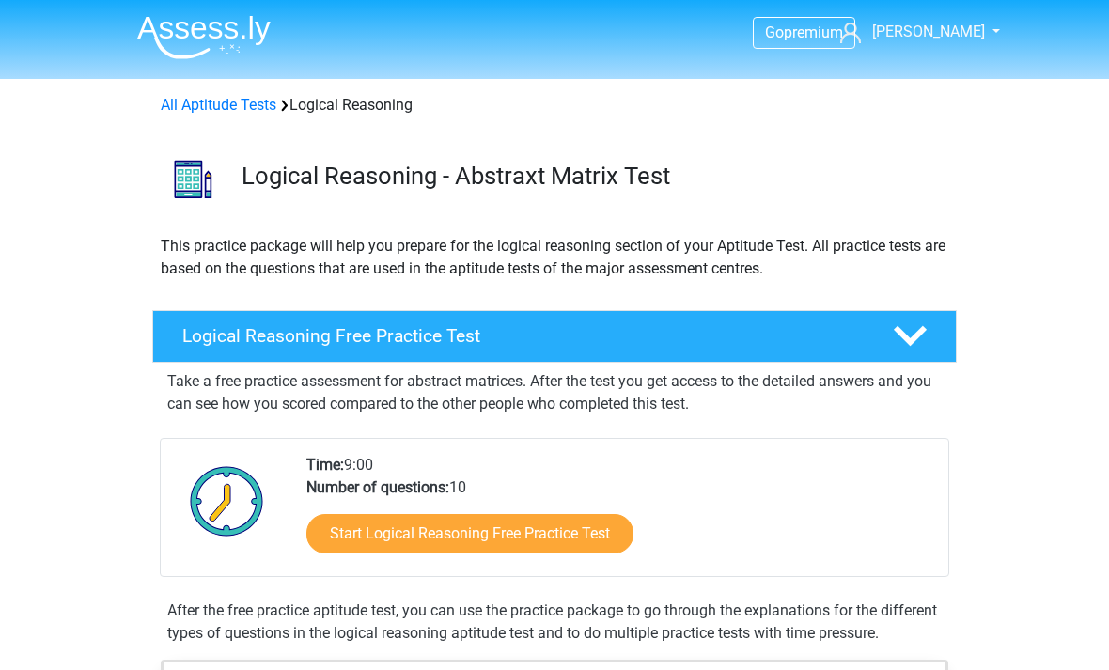
scroll to position [35, 0]
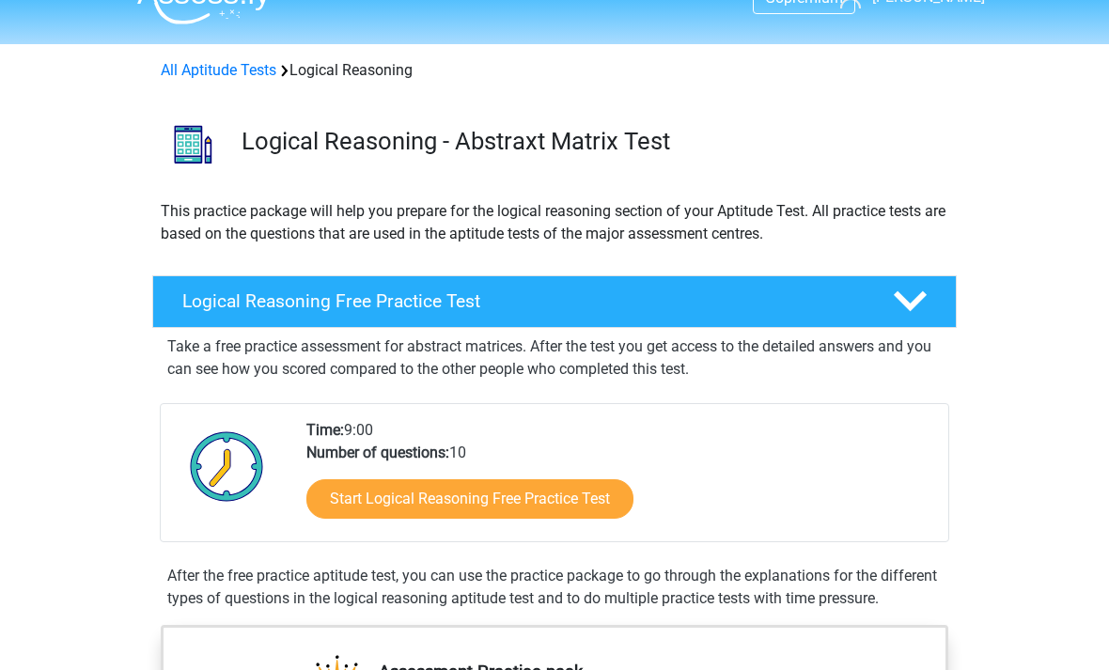
click at [515, 502] on link "Start Logical Reasoning Free Practice Test" at bounding box center [469, 498] width 327 height 39
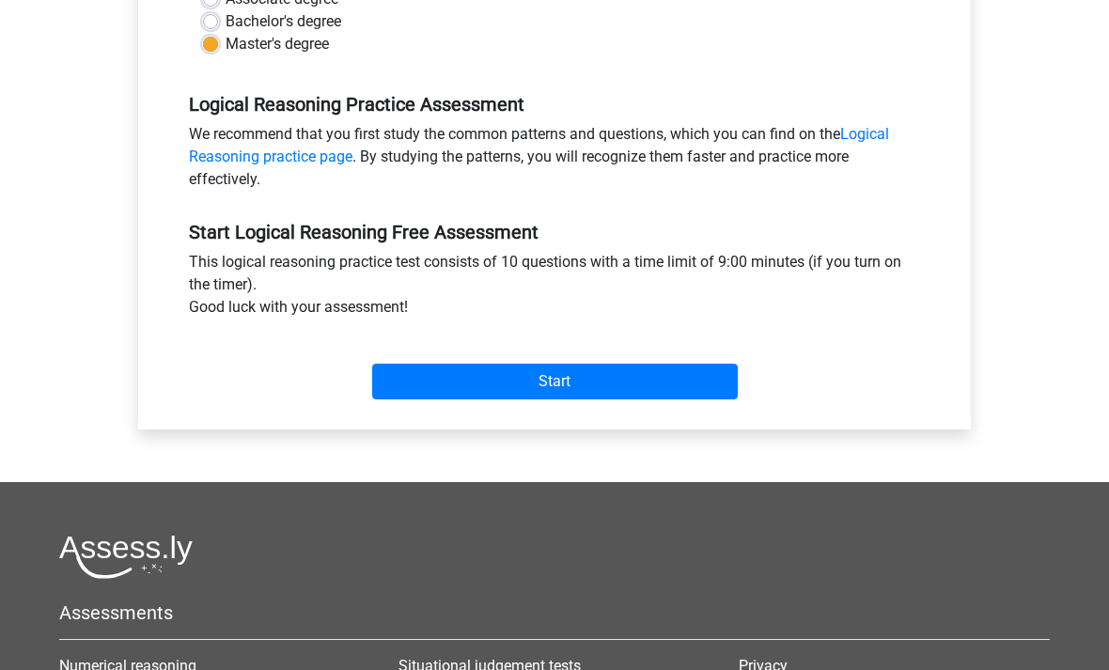
scroll to position [503, 0]
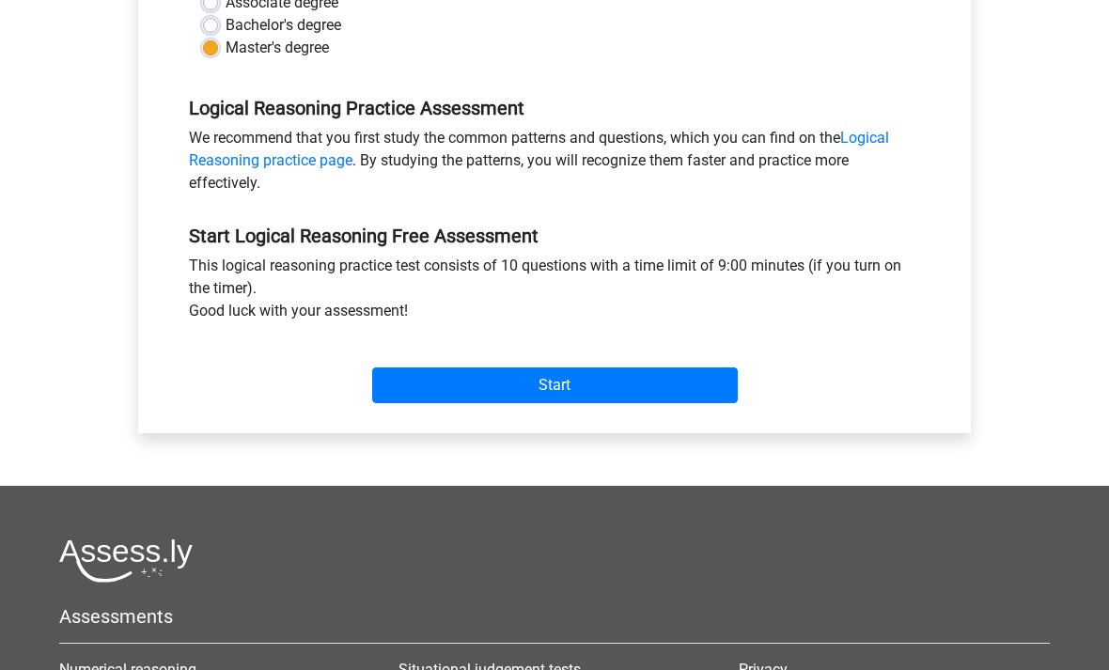
click at [566, 388] on input "Start" at bounding box center [555, 385] width 366 height 36
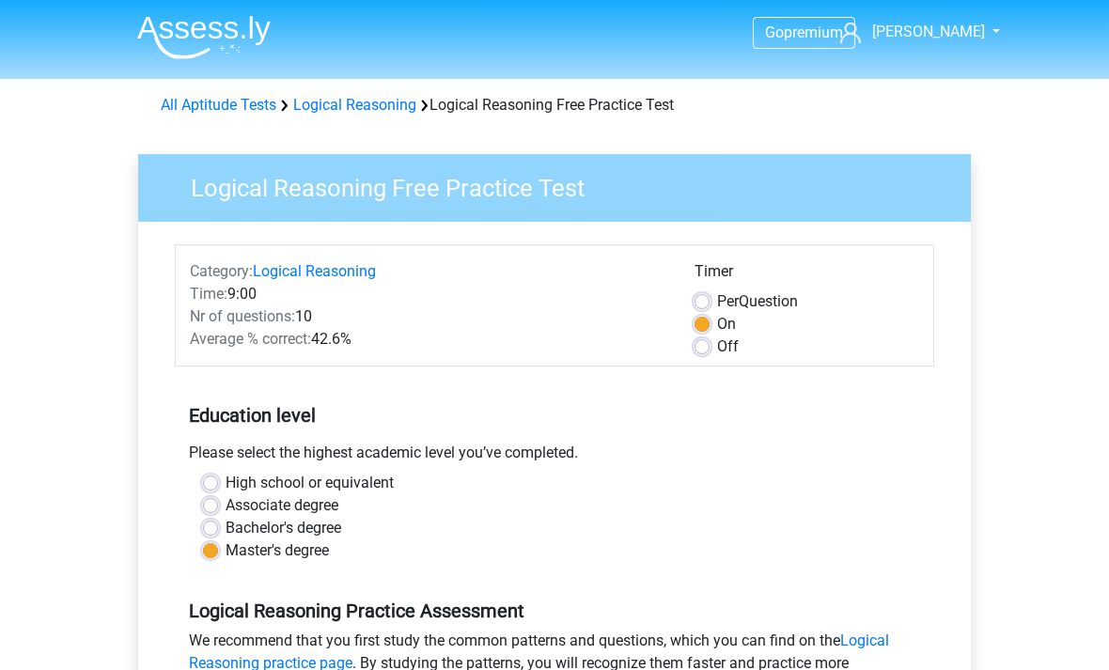
scroll to position [563, 0]
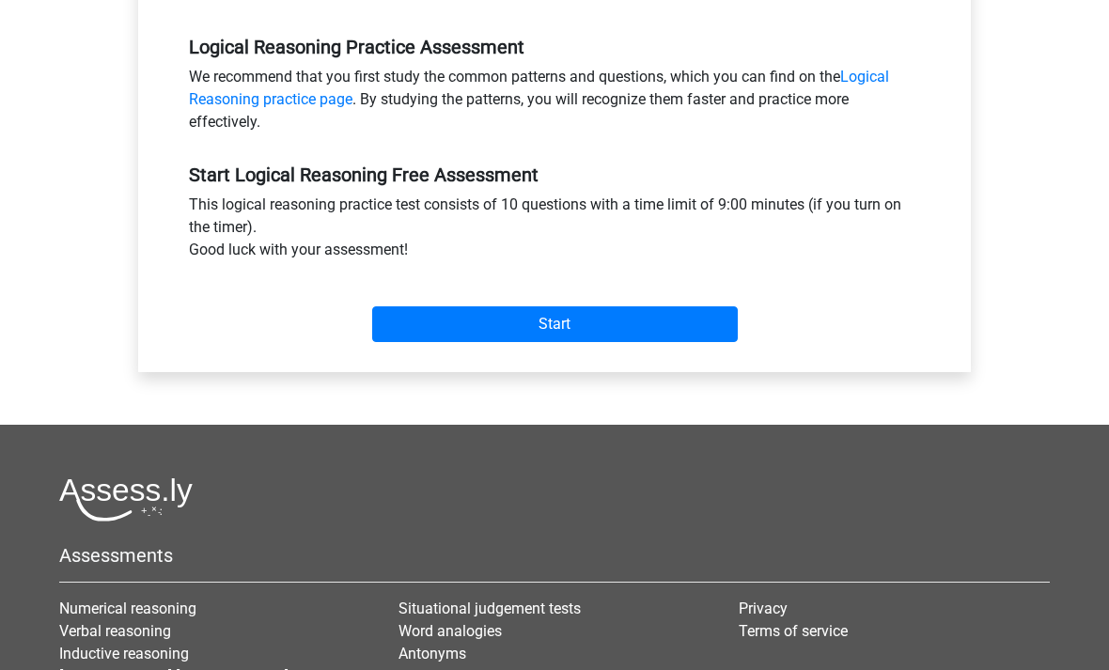
click at [566, 325] on input "Start" at bounding box center [555, 325] width 366 height 36
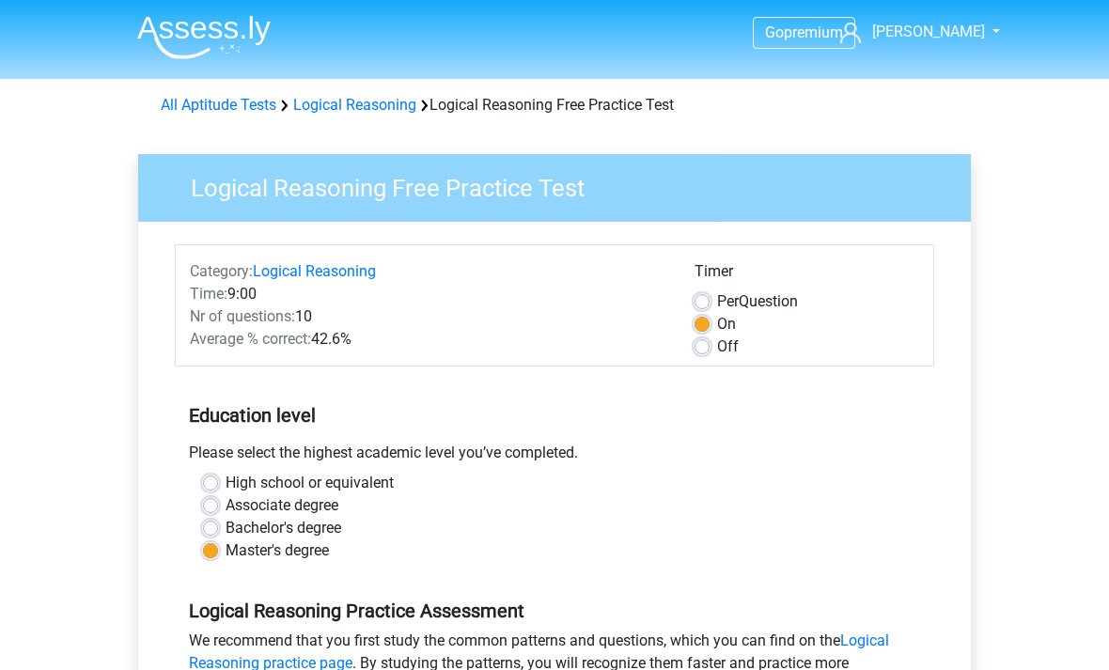
scroll to position [564, 0]
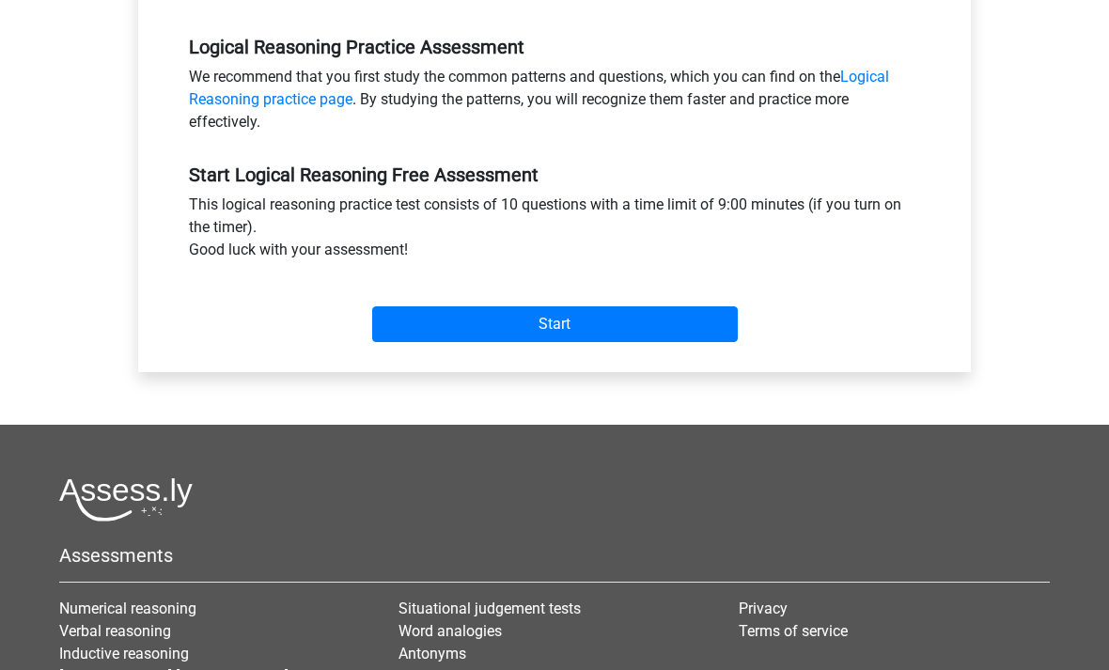
click at [569, 321] on input "Start" at bounding box center [555, 324] width 366 height 36
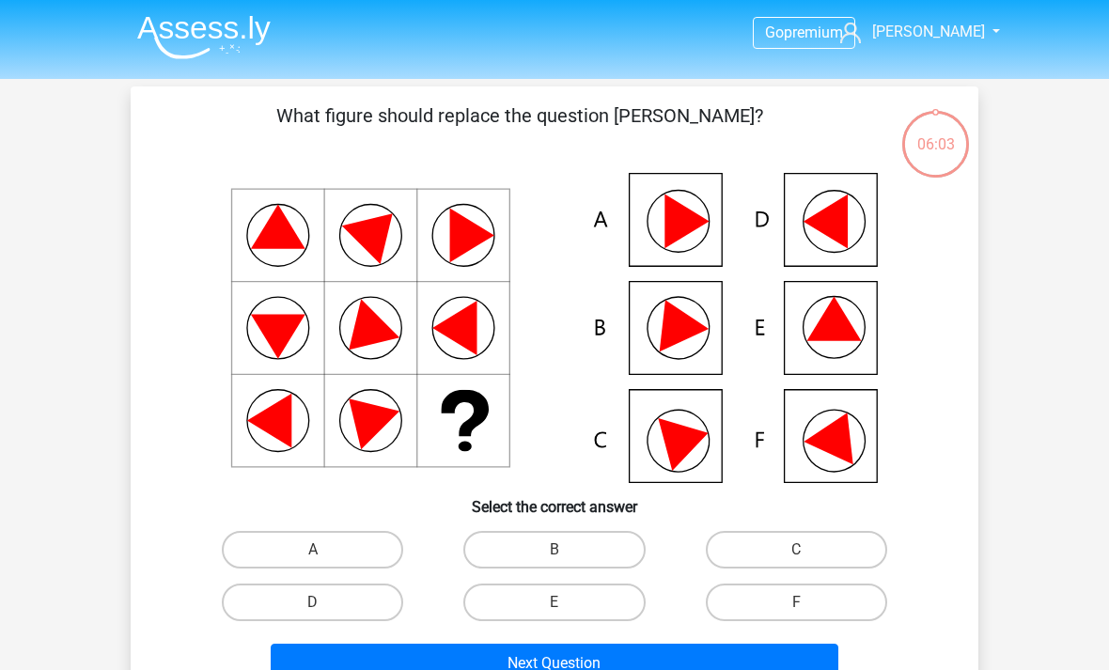
click at [574, 600] on label "E" at bounding box center [553, 603] width 181 height 38
click at [567, 602] on input "E" at bounding box center [560, 608] width 12 height 12
radio input "true"
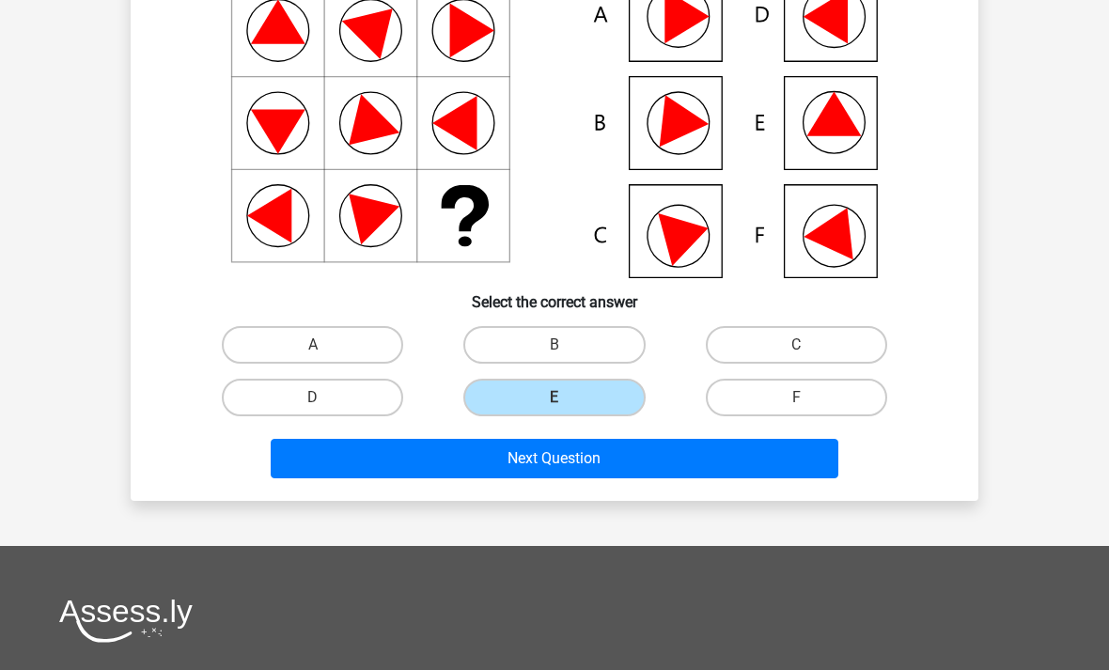
scroll to position [206, 0]
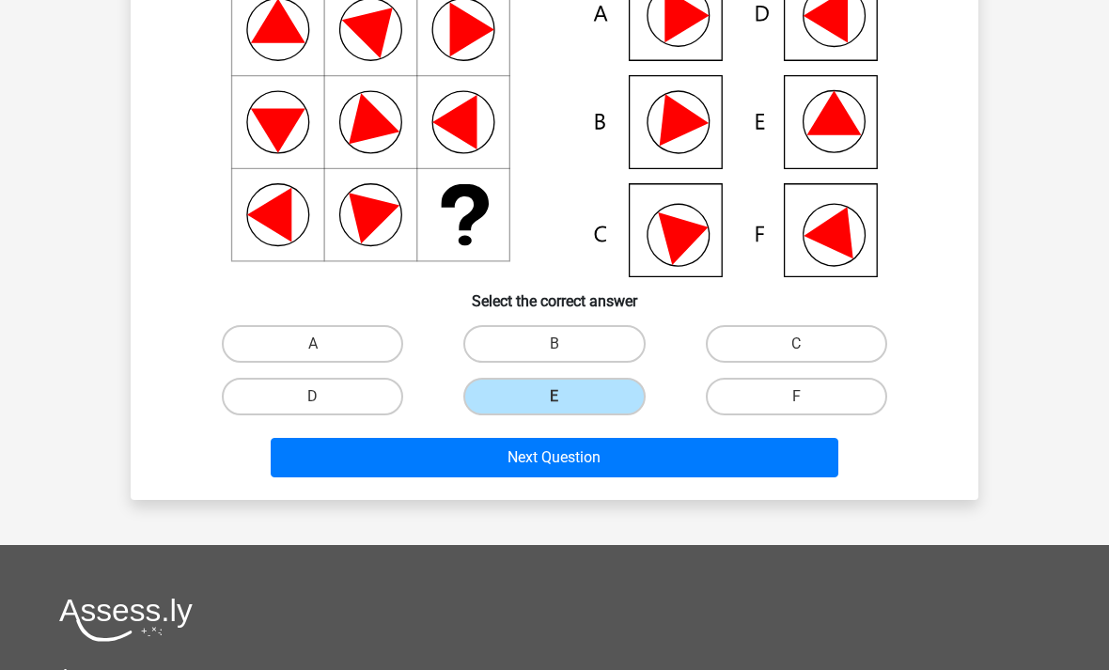
click at [579, 451] on button "Next Question" at bounding box center [555, 457] width 569 height 39
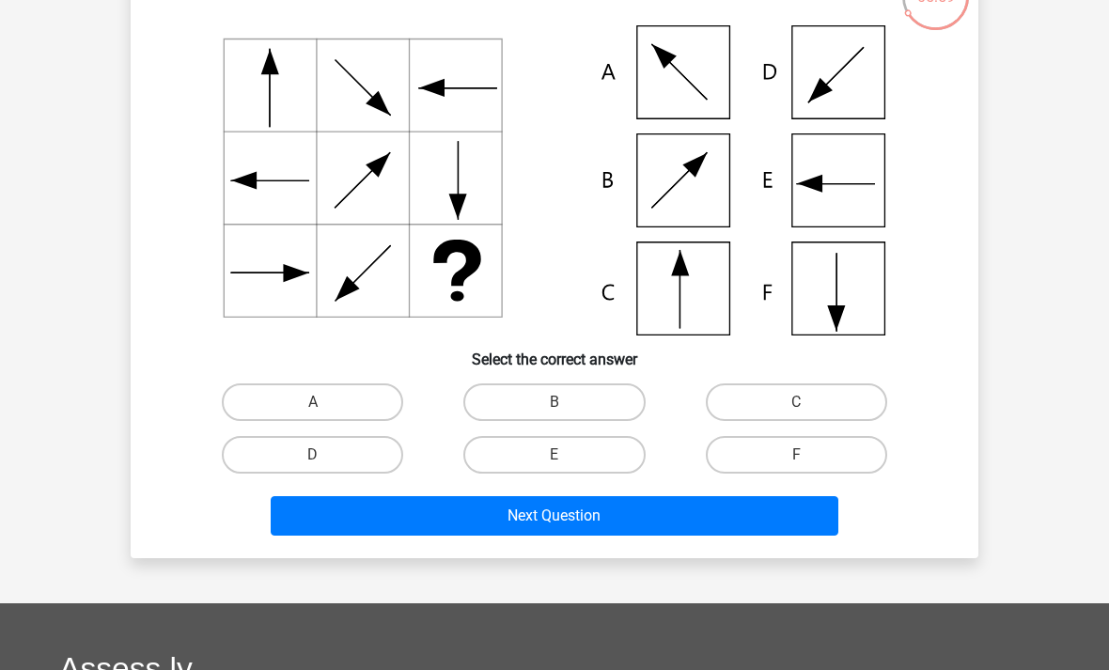
scroll to position [146, 0]
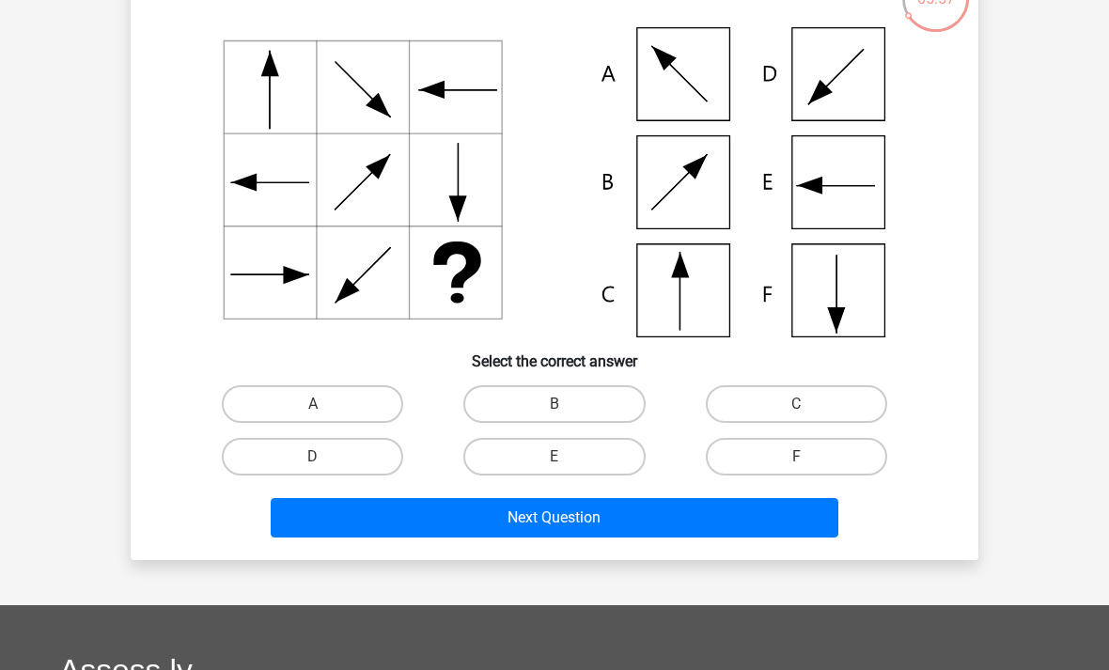
click at [801, 414] on input "C" at bounding box center [802, 410] width 12 height 12
radio input "true"
click at [591, 522] on button "Next Question" at bounding box center [555, 517] width 569 height 39
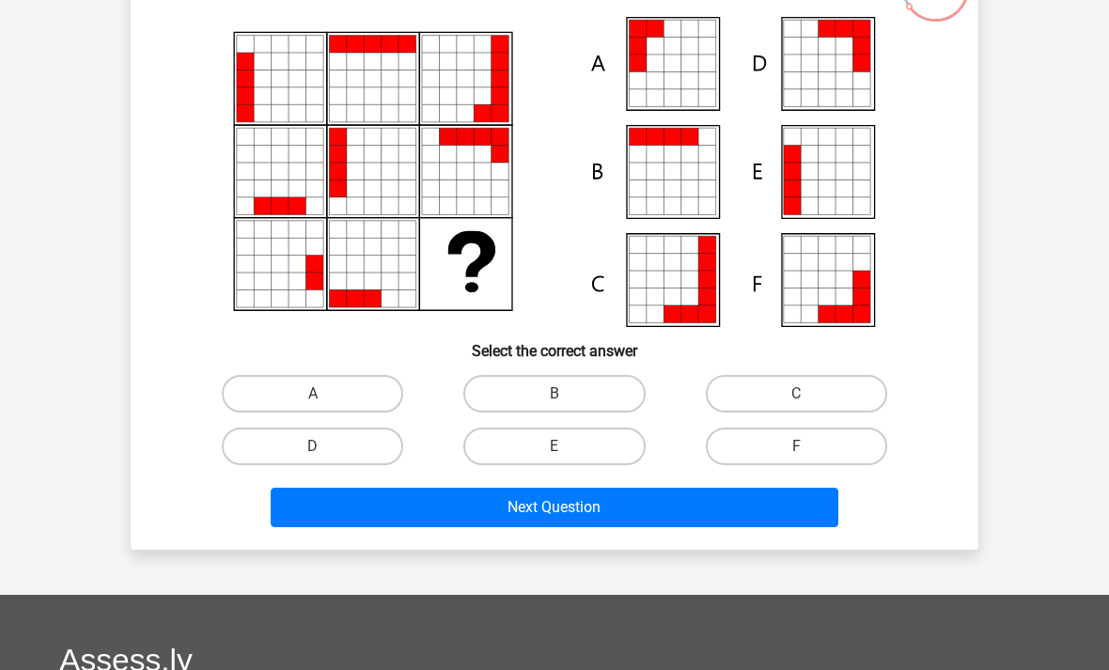
scroll to position [154, 0]
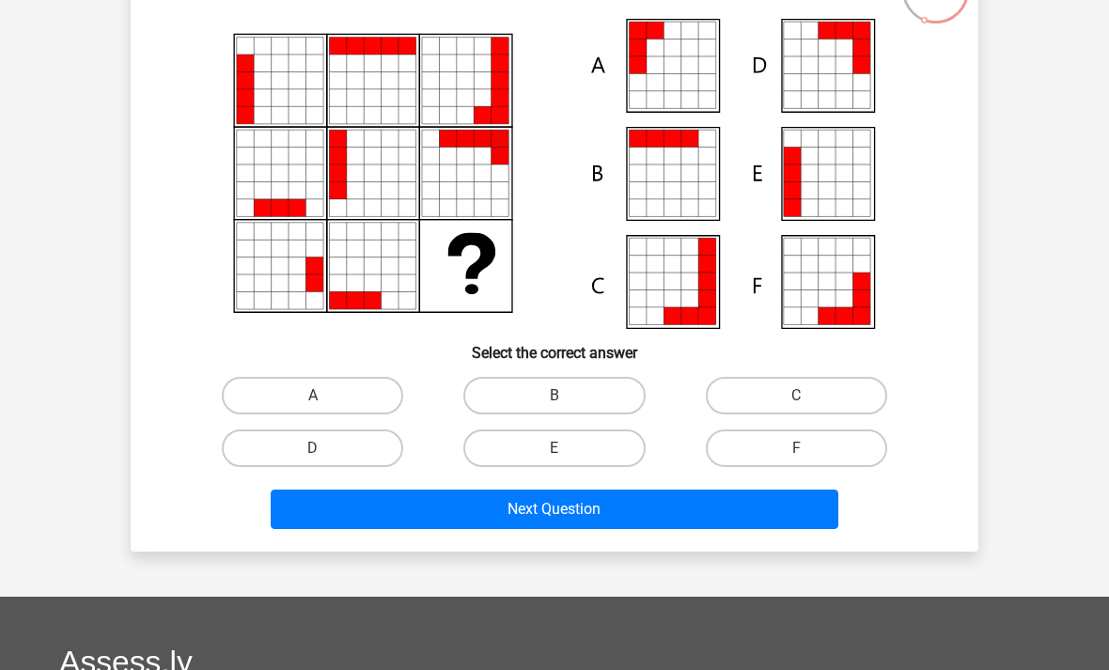
click at [575, 457] on label "E" at bounding box center [553, 448] width 181 height 38
click at [567, 457] on input "E" at bounding box center [560, 454] width 12 height 12
radio input "true"
click at [581, 514] on button "Next Question" at bounding box center [555, 509] width 569 height 39
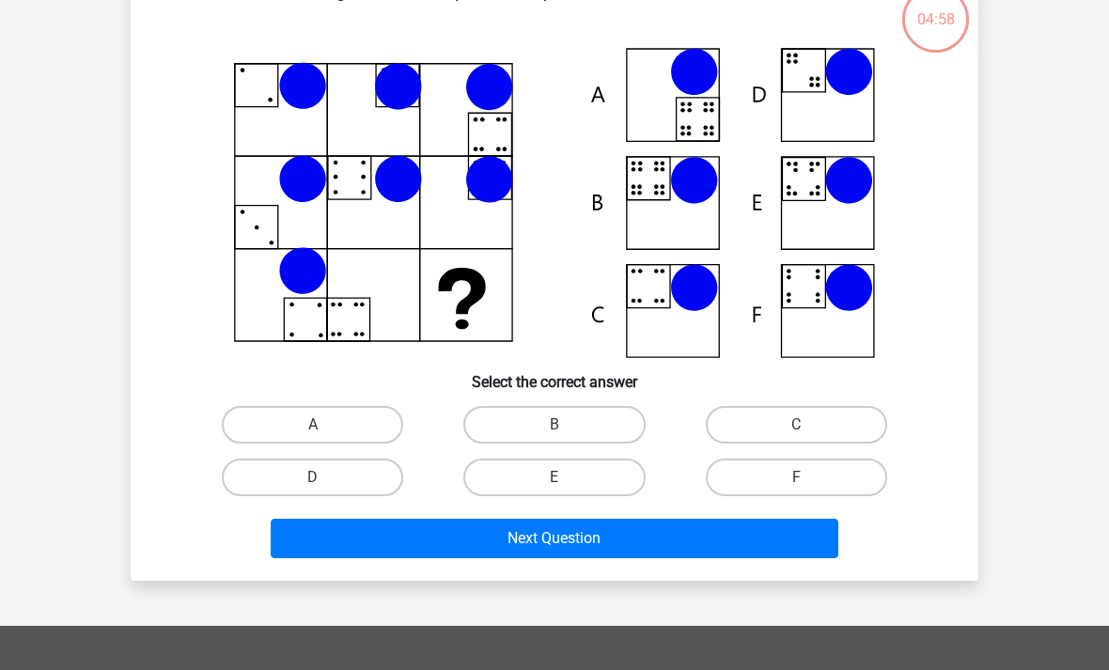
scroll to position [86, 0]
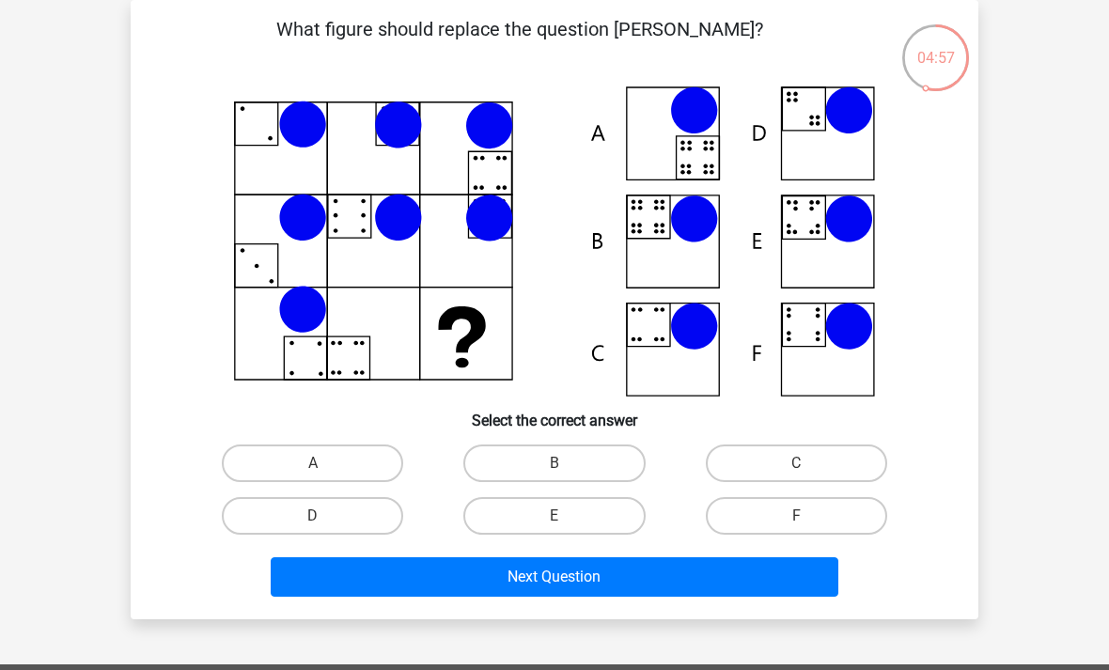
click at [575, 578] on button "Next Question" at bounding box center [555, 576] width 569 height 39
click at [332, 470] on label "A" at bounding box center [312, 463] width 181 height 38
click at [325, 470] on input "A" at bounding box center [319, 469] width 12 height 12
radio input "true"
click at [324, 461] on label "A" at bounding box center [312, 463] width 181 height 38
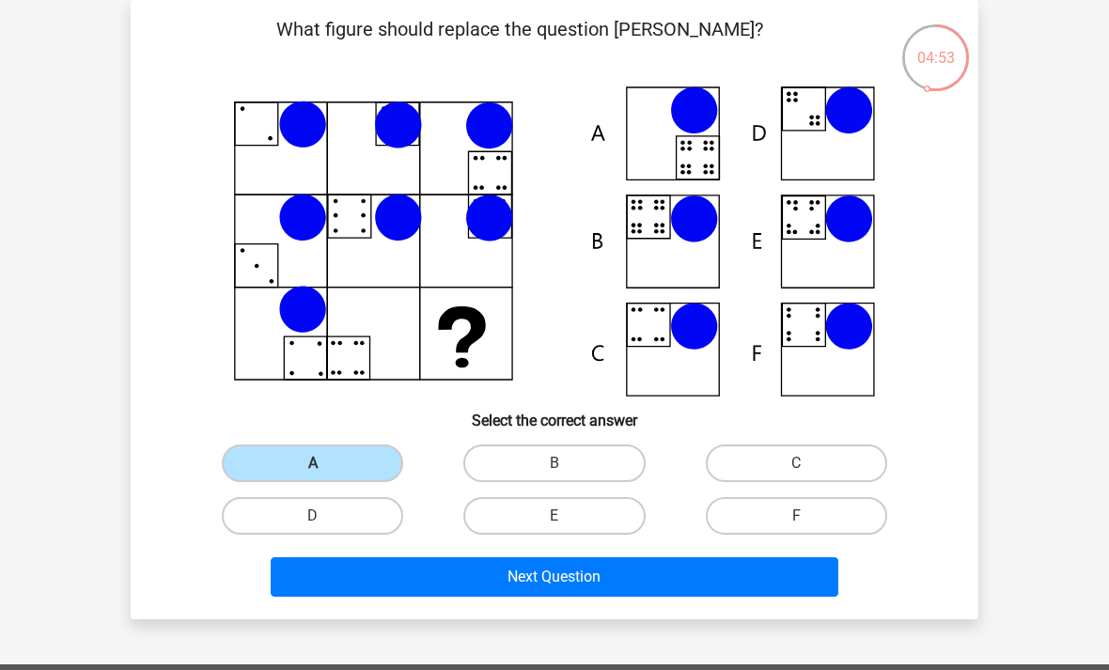
click at [324, 463] on input "A" at bounding box center [319, 469] width 12 height 12
click at [325, 455] on label "A" at bounding box center [312, 463] width 181 height 38
click at [325, 463] on input "A" at bounding box center [319, 469] width 12 height 12
click at [553, 568] on button "Next Question" at bounding box center [555, 576] width 569 height 39
click at [573, 460] on label "B" at bounding box center [553, 463] width 181 height 38
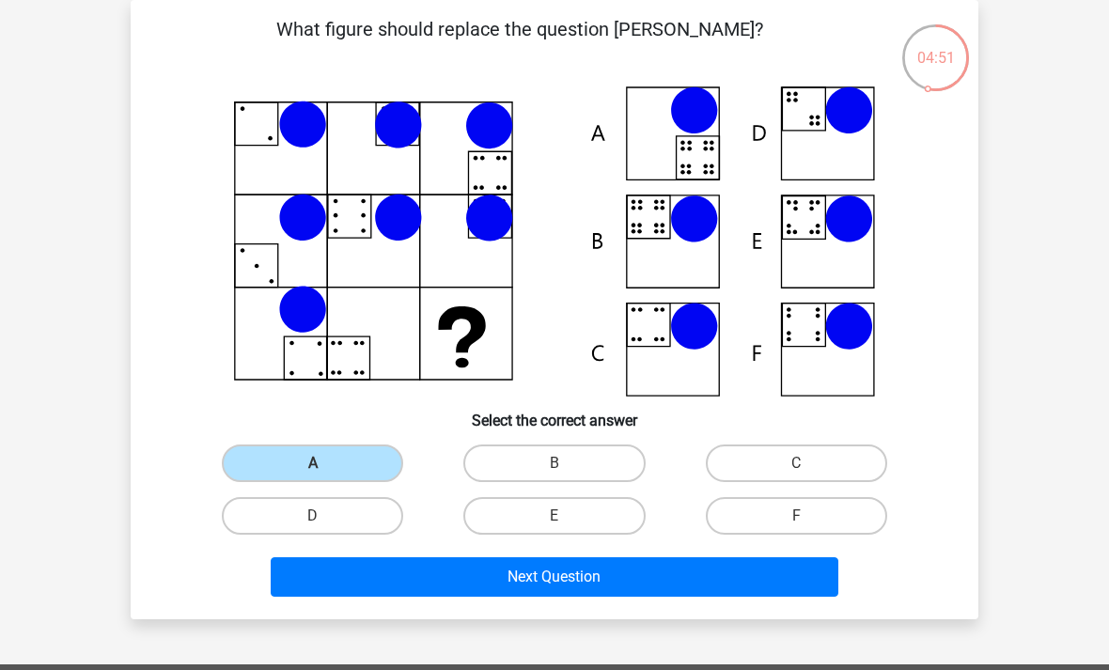
click at [567, 463] on input "B" at bounding box center [560, 469] width 12 height 12
radio input "true"
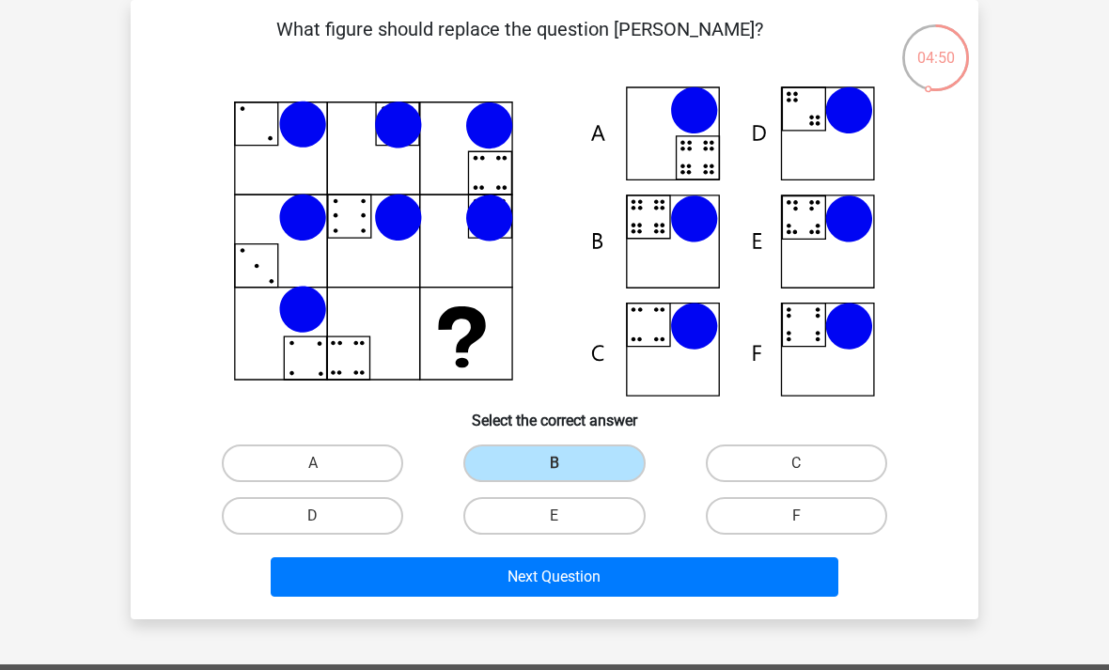
click at [569, 582] on button "Next Question" at bounding box center [555, 576] width 569 height 39
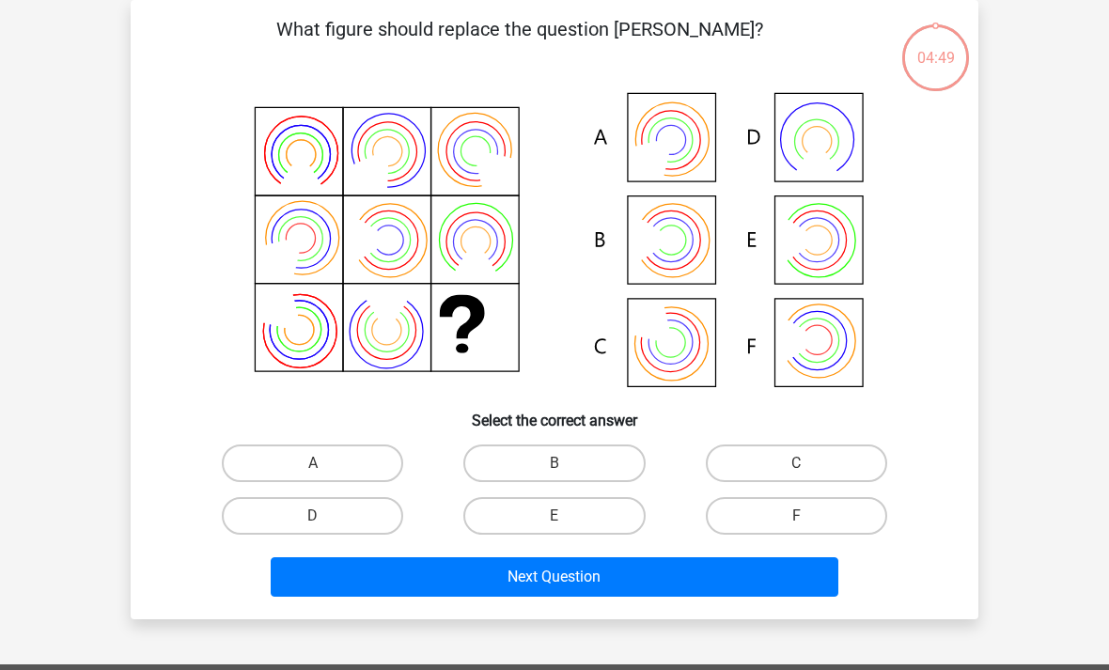
click at [559, 466] on input "B" at bounding box center [560, 469] width 12 height 12
radio input "true"
click at [569, 561] on button "Next Question" at bounding box center [555, 576] width 569 height 39
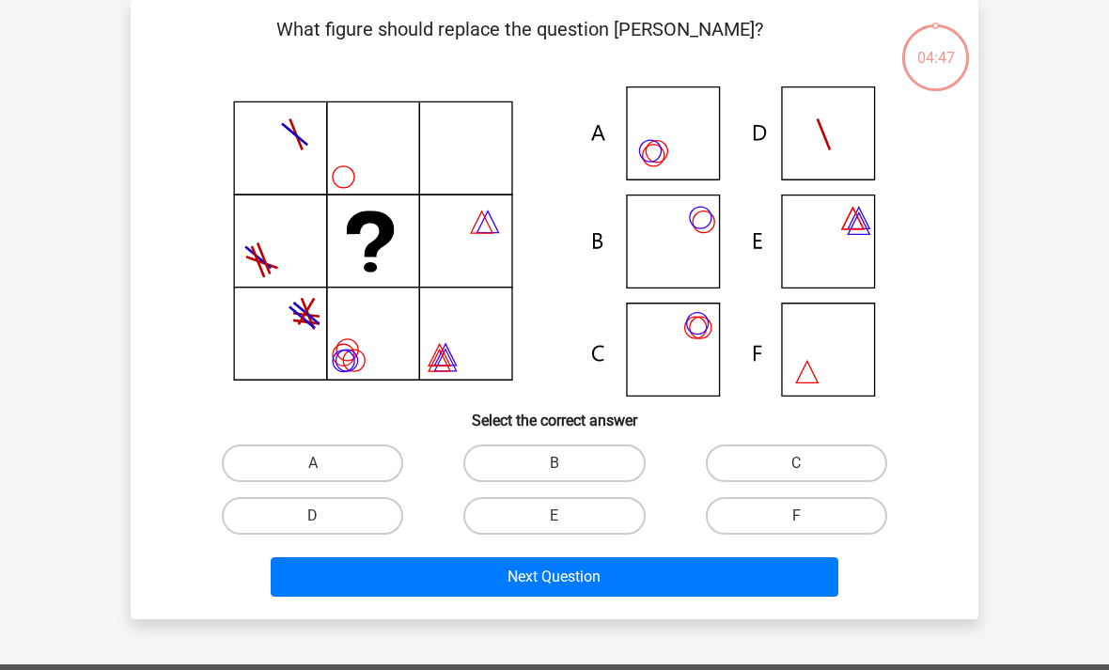
click at [573, 466] on label "B" at bounding box center [553, 463] width 181 height 38
click at [567, 466] on input "B" at bounding box center [560, 469] width 12 height 12
radio input "true"
click at [583, 570] on button "Next Question" at bounding box center [555, 576] width 569 height 39
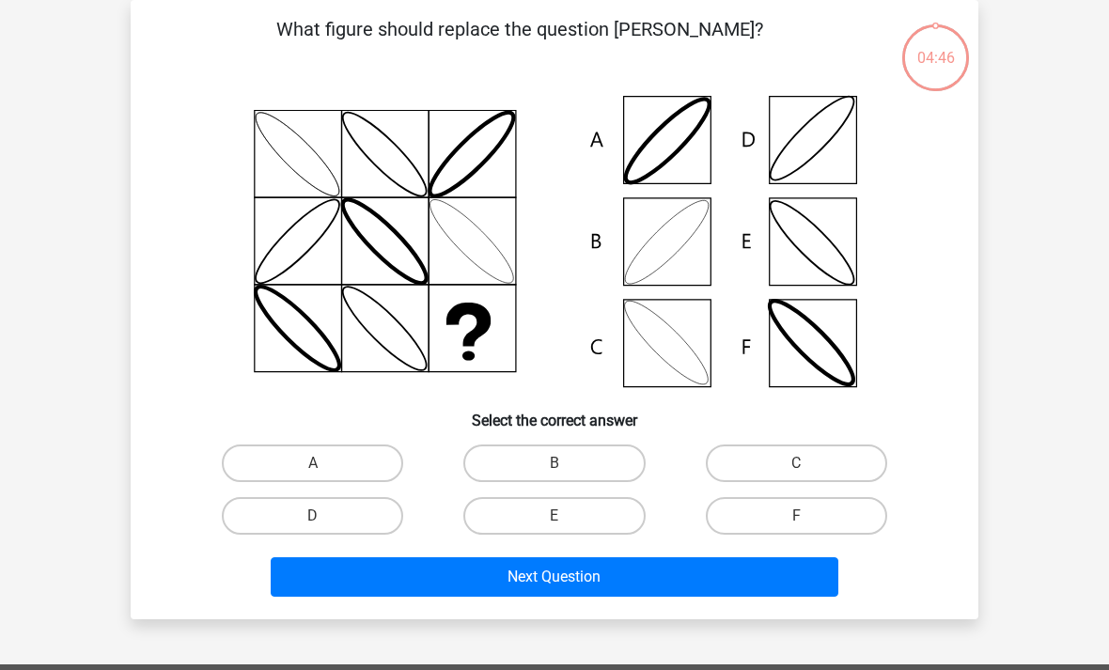
click at [558, 466] on input "B" at bounding box center [560, 469] width 12 height 12
radio input "true"
click at [578, 573] on button "Next Question" at bounding box center [555, 576] width 569 height 39
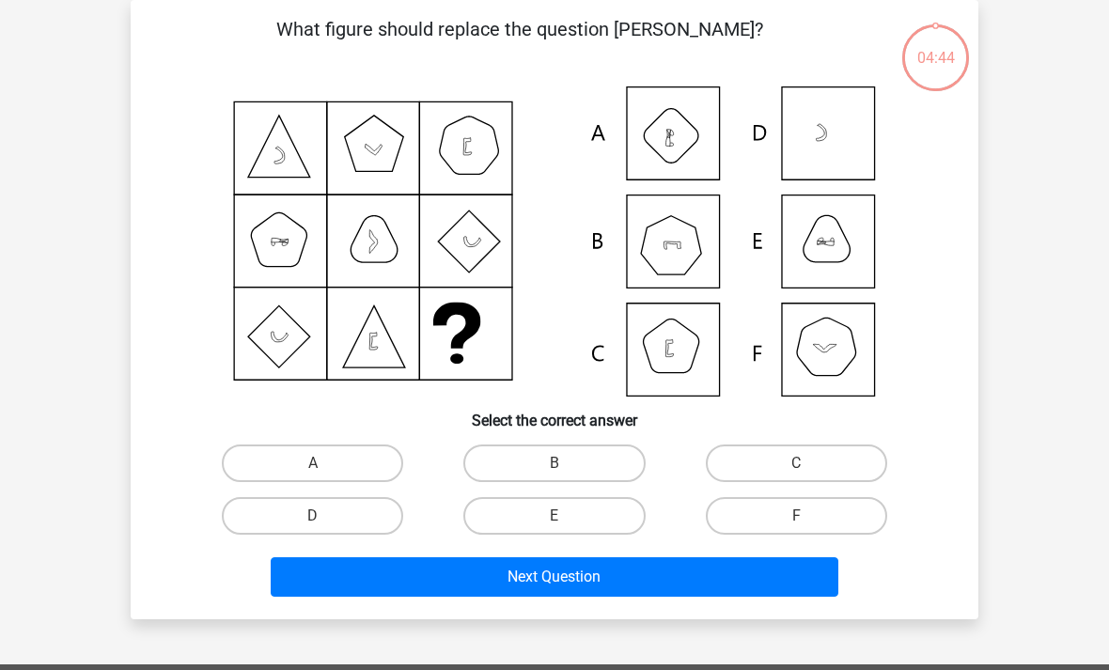
click at [569, 465] on label "B" at bounding box center [553, 463] width 181 height 38
click at [567, 465] on input "B" at bounding box center [560, 469] width 12 height 12
radio input "true"
click at [583, 569] on button "Next Question" at bounding box center [555, 576] width 569 height 39
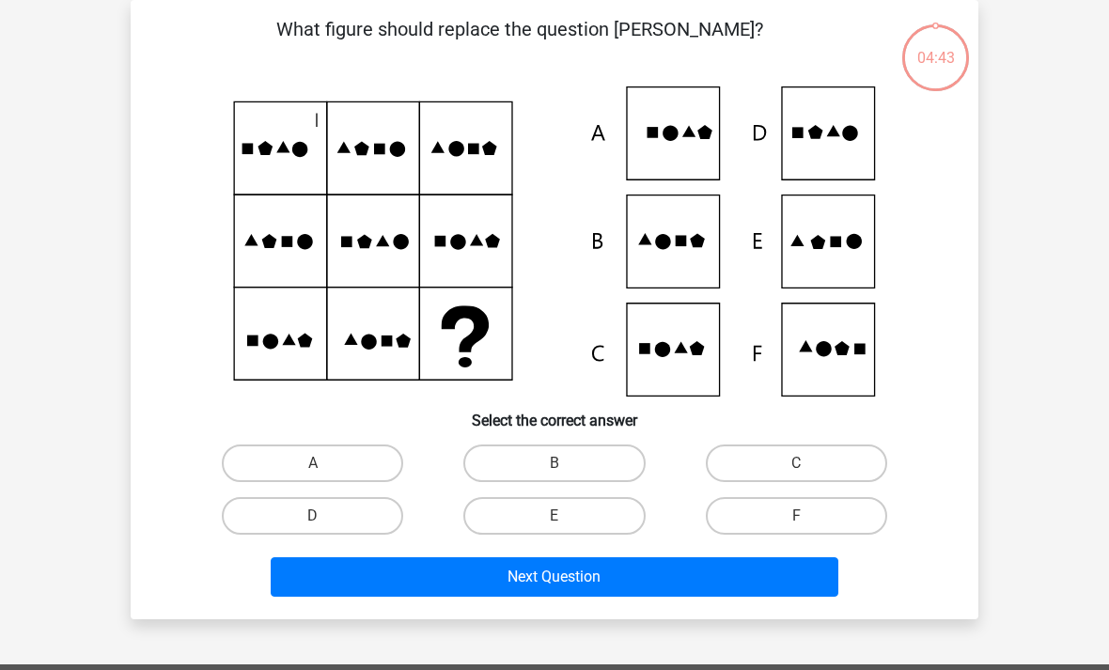
click at [573, 469] on label "B" at bounding box center [553, 463] width 181 height 38
click at [567, 469] on input "B" at bounding box center [560, 469] width 12 height 12
radio input "true"
click at [582, 580] on button "Next Question" at bounding box center [555, 576] width 569 height 39
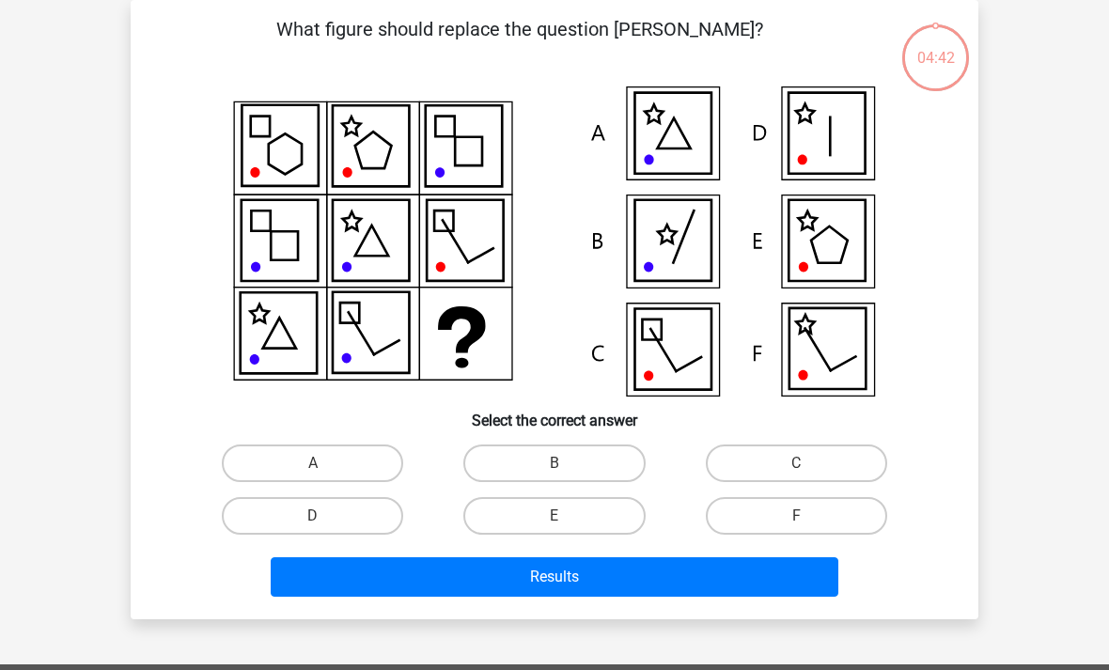
click at [580, 469] on label "B" at bounding box center [553, 463] width 181 height 38
click at [567, 469] on input "B" at bounding box center [560, 469] width 12 height 12
radio input "true"
click at [586, 583] on button "Results" at bounding box center [555, 576] width 569 height 39
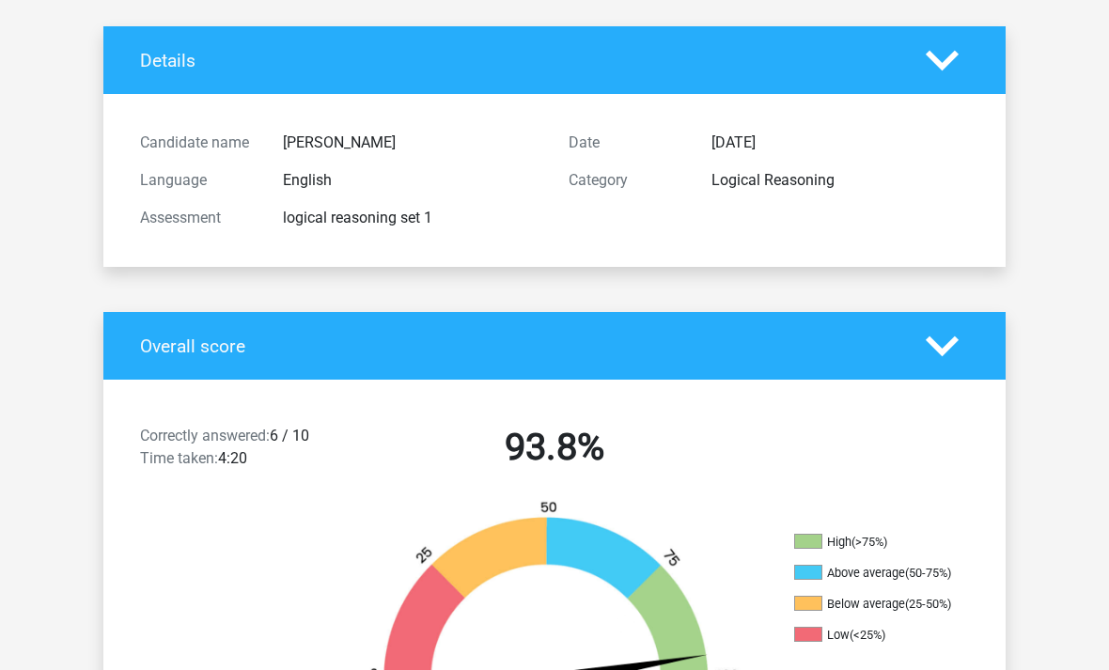
scroll to position [52, 0]
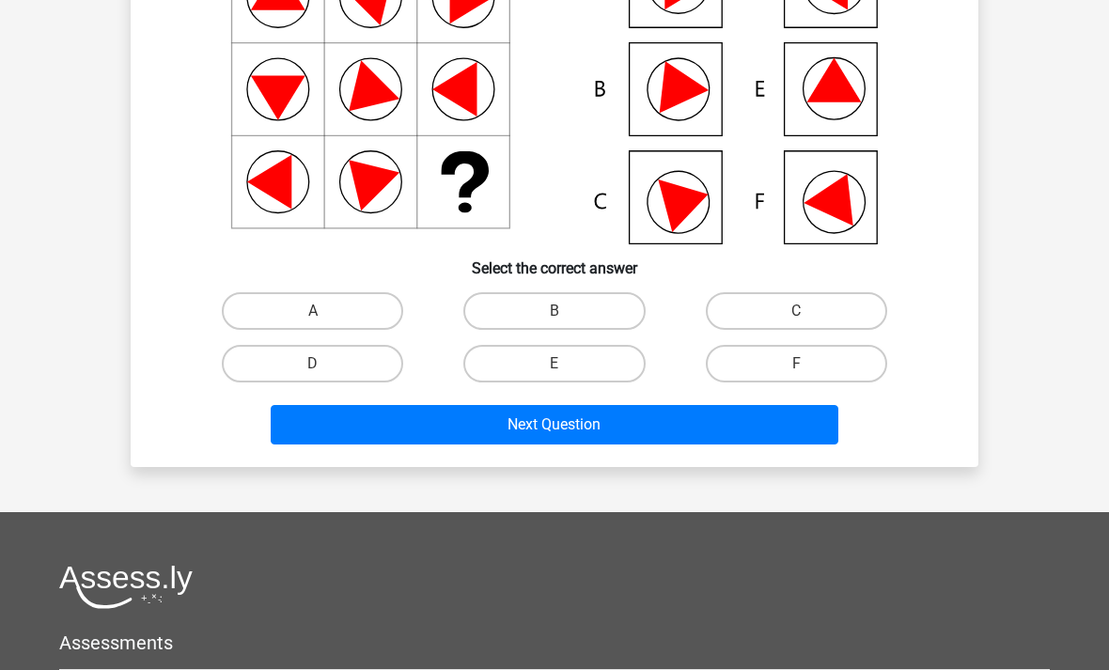
scroll to position [237, 0]
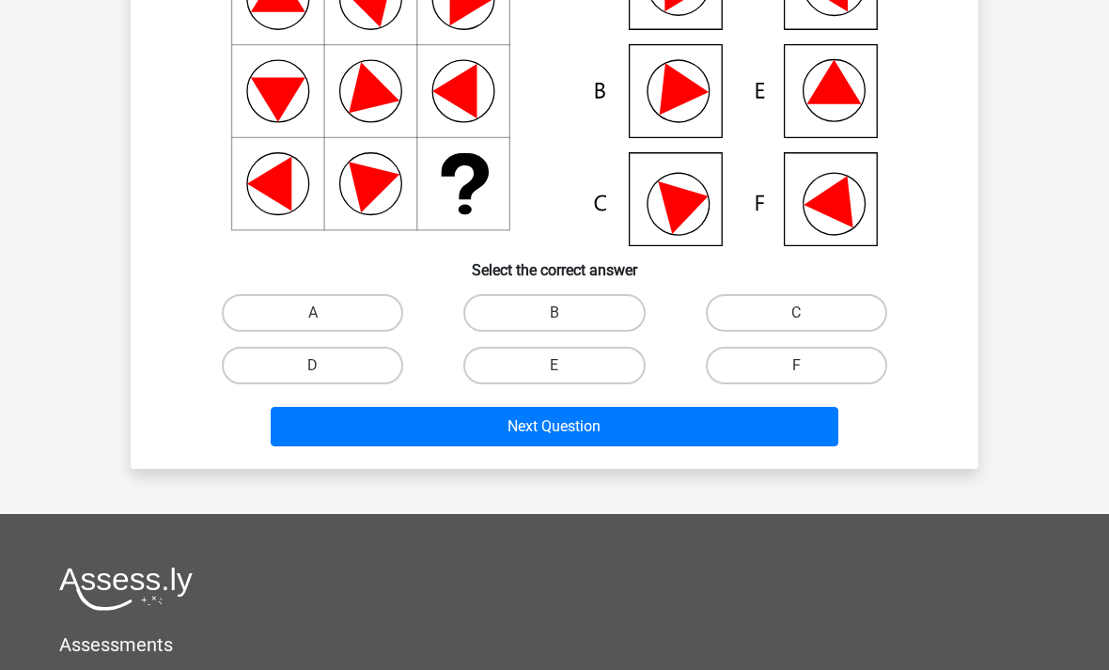
click at [578, 416] on button "Next Question" at bounding box center [555, 426] width 569 height 39
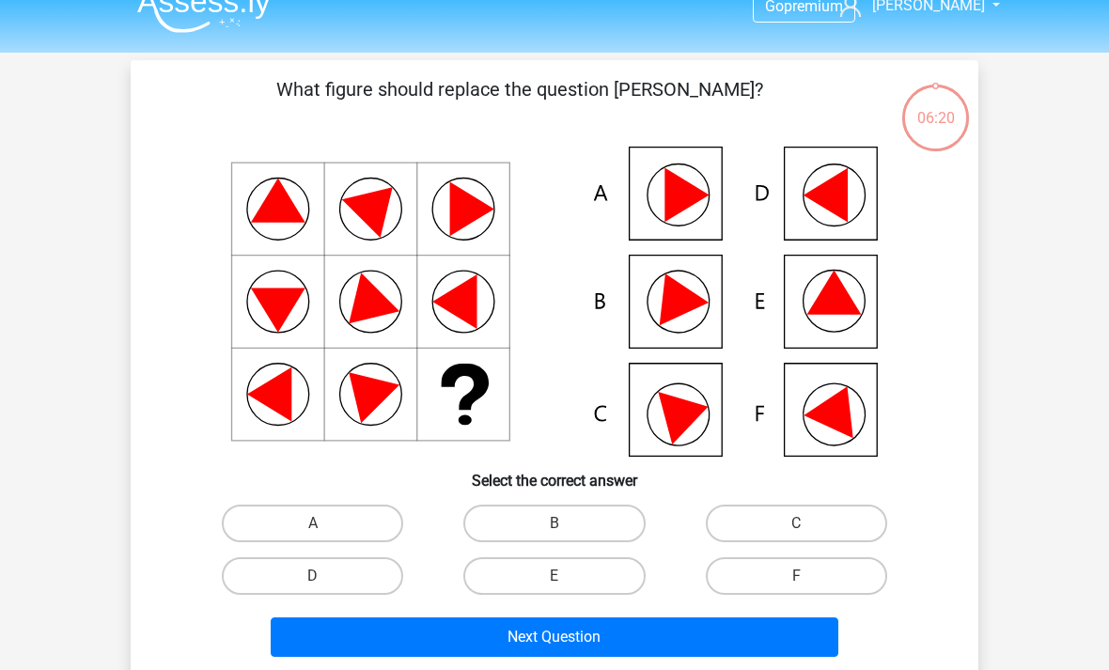
scroll to position [25, 0]
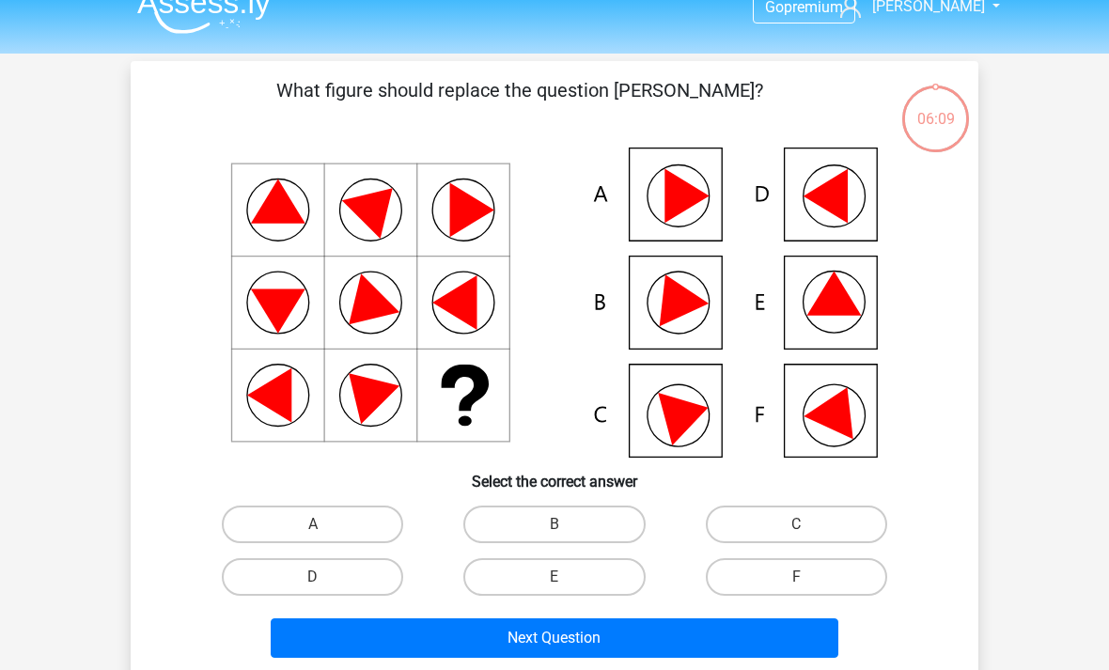
click at [571, 571] on label "E" at bounding box center [553, 577] width 181 height 38
click at [567, 577] on input "E" at bounding box center [560, 583] width 12 height 12
radio input "true"
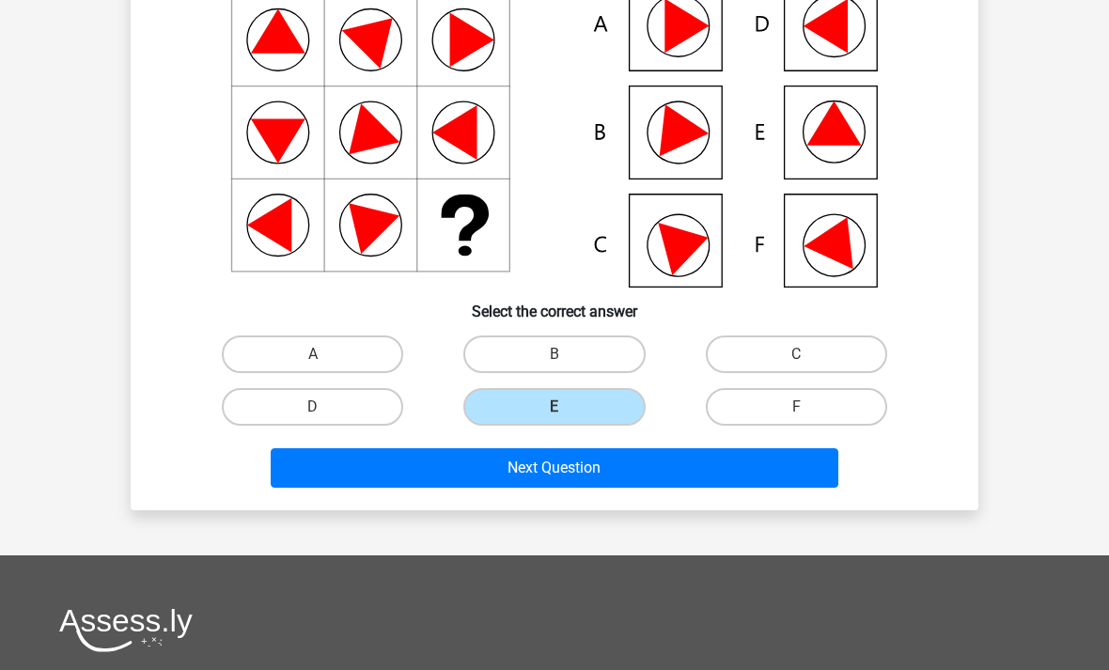
scroll to position [195, 0]
click at [584, 486] on button "Next Question" at bounding box center [555, 467] width 569 height 39
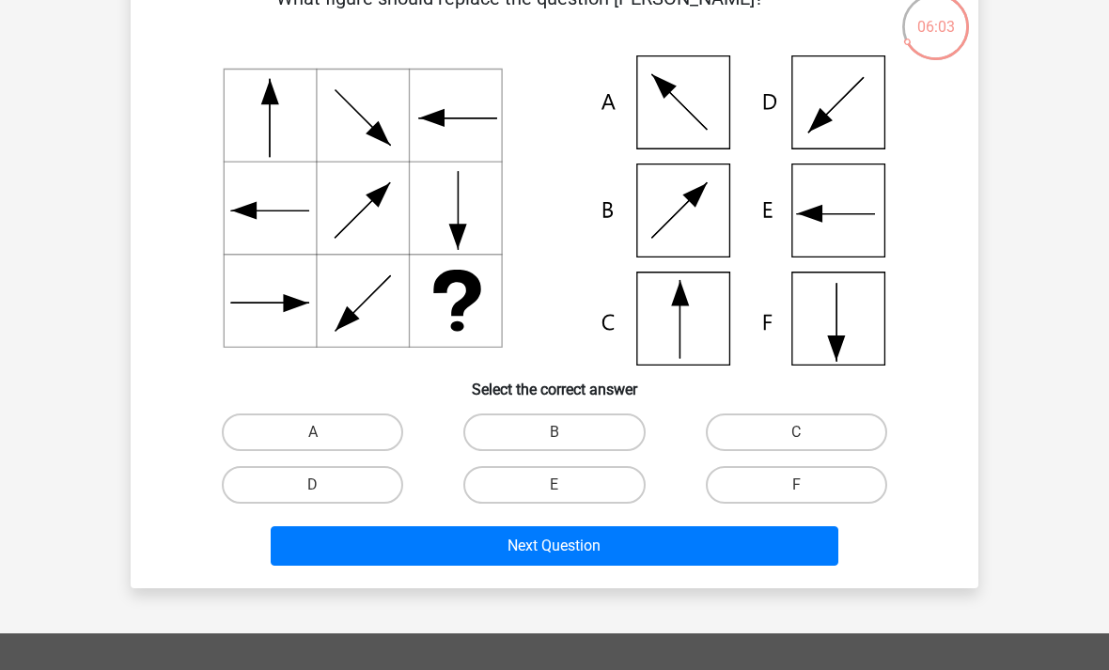
scroll to position [117, 0]
click at [807, 444] on input "C" at bounding box center [802, 438] width 12 height 12
radio input "true"
click at [574, 552] on button "Next Question" at bounding box center [555, 545] width 569 height 39
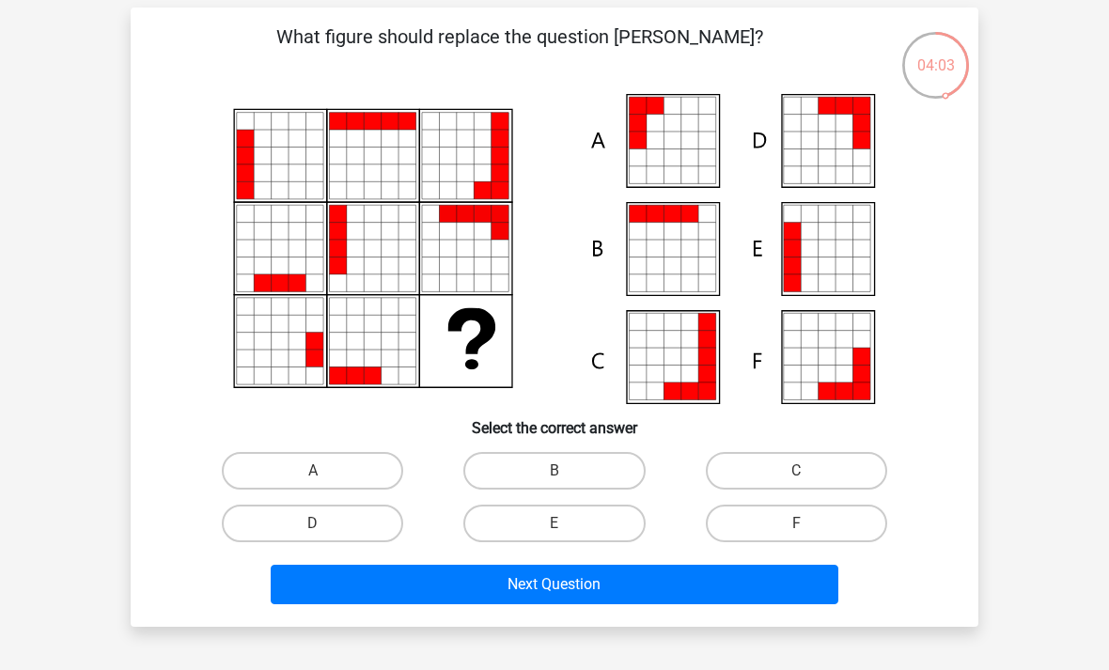
scroll to position [79, 0]
click at [331, 457] on label "A" at bounding box center [312, 471] width 181 height 38
click at [325, 471] on input "A" at bounding box center [319, 477] width 12 height 12
radio input "true"
click at [590, 585] on button "Next Question" at bounding box center [555, 584] width 569 height 39
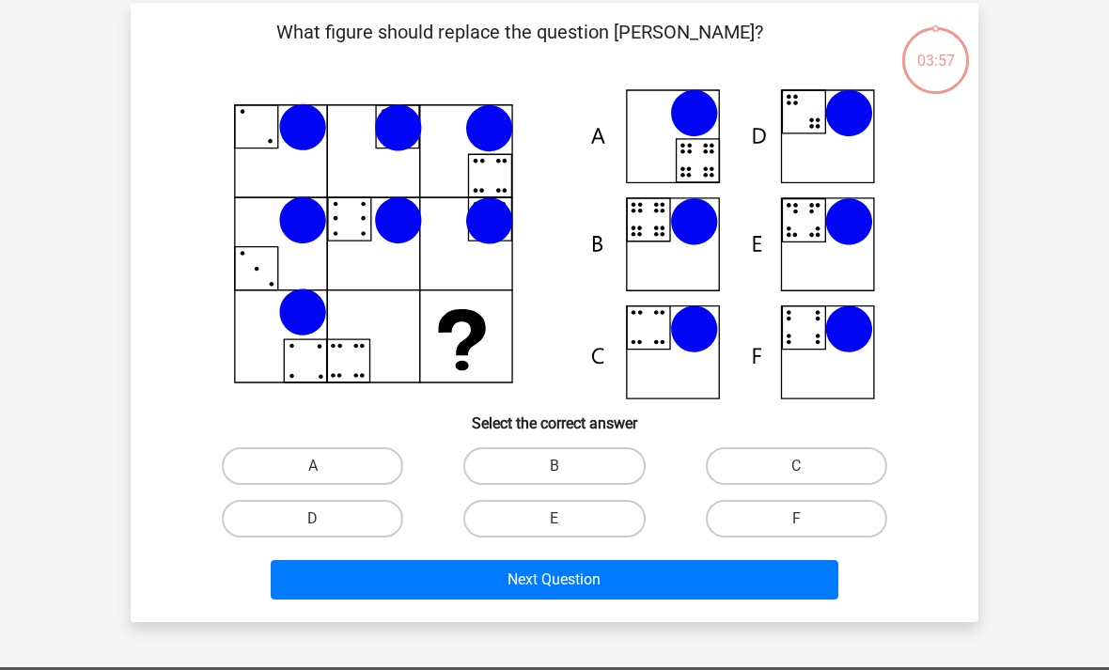
scroll to position [86, 0]
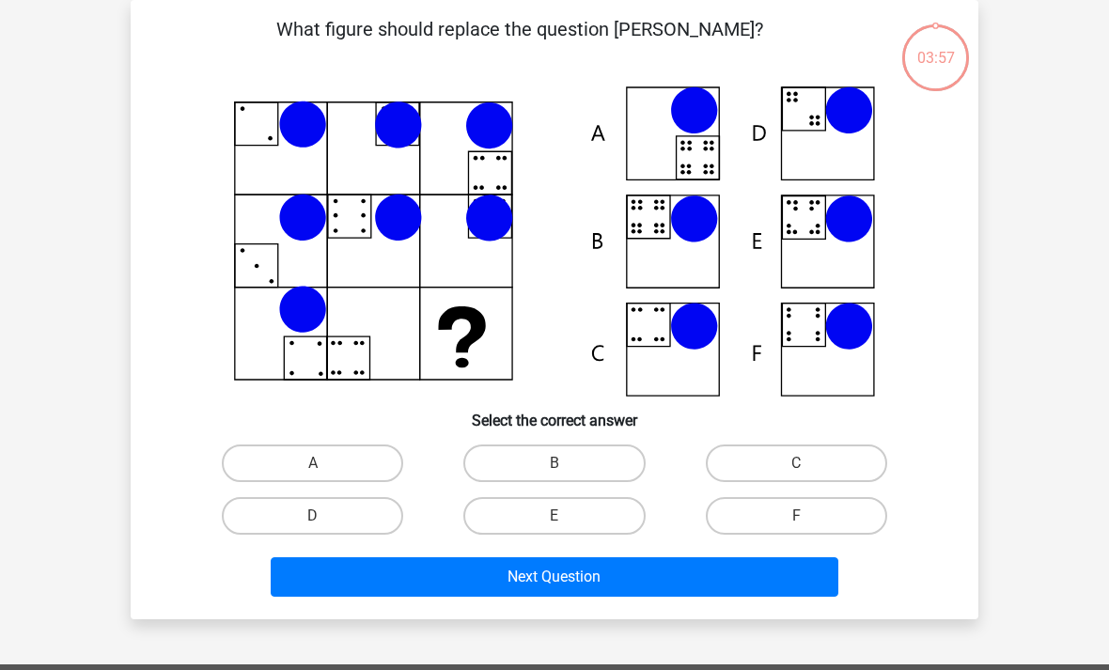
click at [578, 454] on label "B" at bounding box center [553, 463] width 181 height 38
click at [567, 463] on input "B" at bounding box center [560, 469] width 12 height 12
radio input "true"
click at [588, 594] on button "Next Question" at bounding box center [555, 576] width 569 height 39
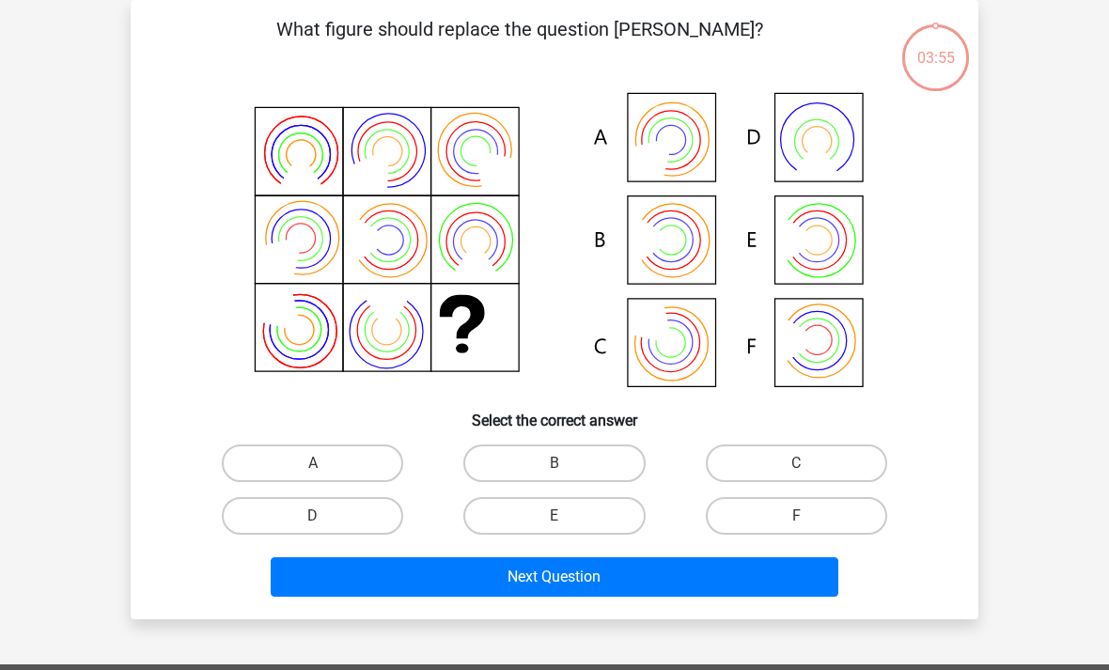
click at [568, 462] on label "B" at bounding box center [553, 463] width 181 height 38
click at [567, 463] on input "B" at bounding box center [560, 469] width 12 height 12
radio input "true"
click at [592, 591] on button "Next Question" at bounding box center [555, 576] width 569 height 39
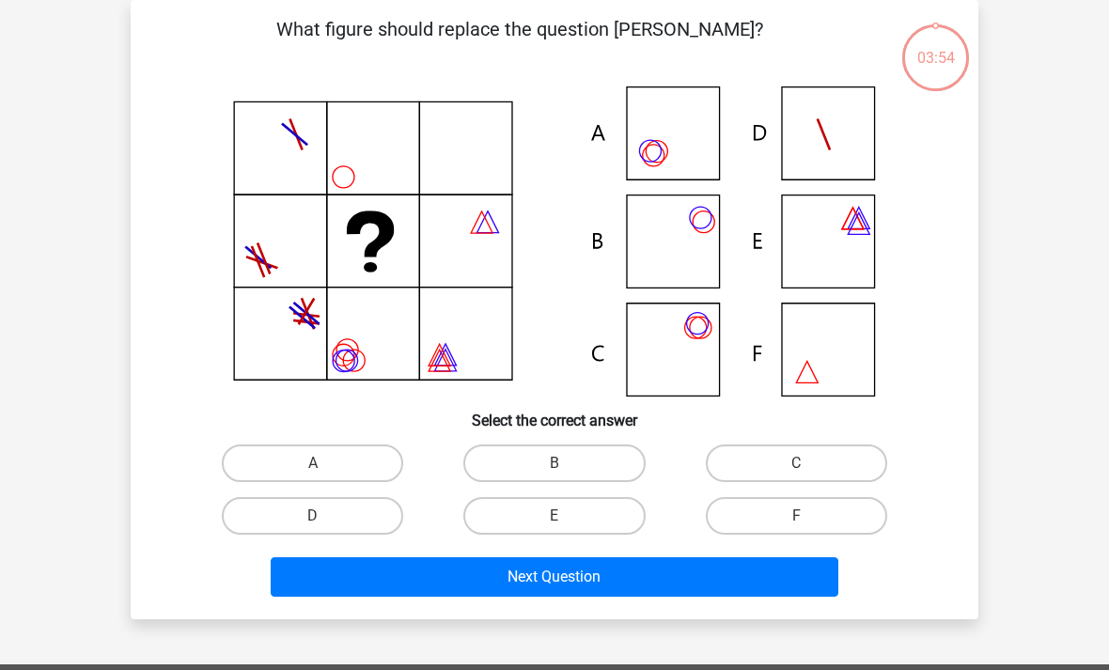
click at [576, 468] on label "B" at bounding box center [553, 463] width 181 height 38
click at [567, 468] on input "B" at bounding box center [560, 469] width 12 height 12
radio input "true"
click at [612, 570] on button "Next Question" at bounding box center [555, 576] width 569 height 39
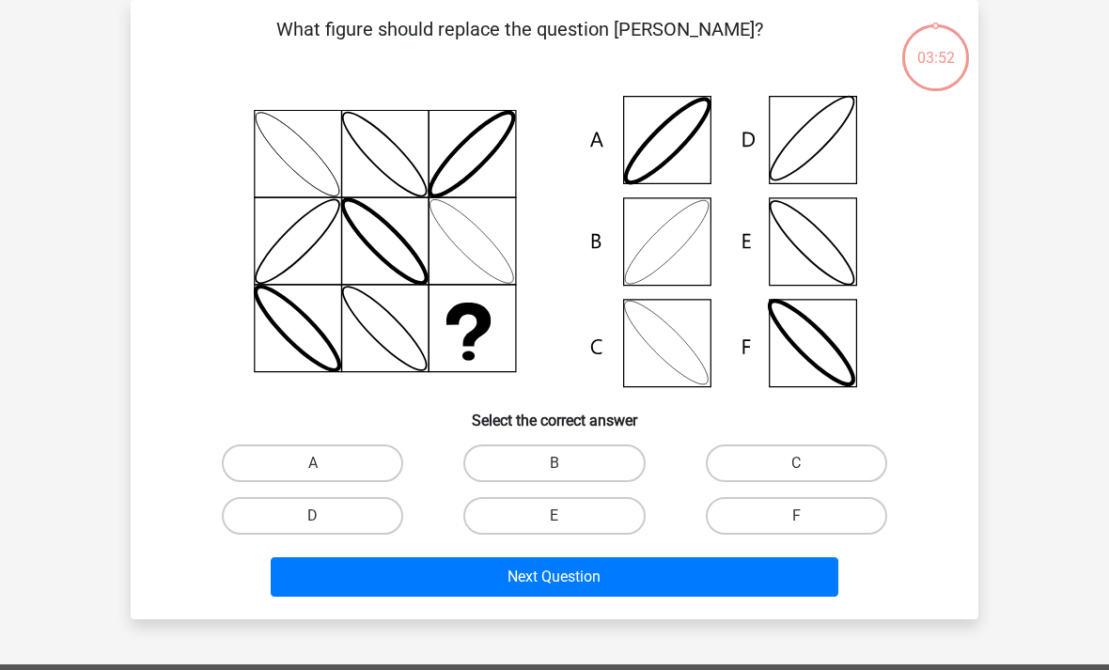
click at [571, 459] on label "B" at bounding box center [553, 463] width 181 height 38
click at [567, 463] on input "B" at bounding box center [560, 469] width 12 height 12
radio input "true"
click at [605, 585] on button "Next Question" at bounding box center [555, 576] width 569 height 39
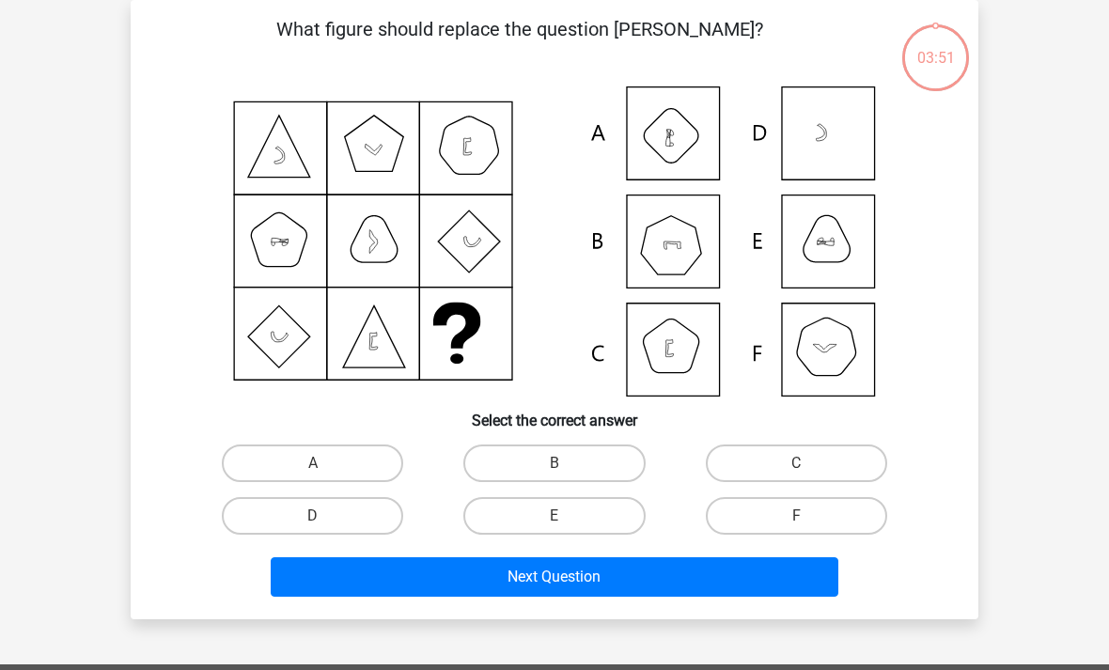
click at [567, 460] on label "B" at bounding box center [553, 463] width 181 height 38
click at [567, 463] on input "B" at bounding box center [560, 469] width 12 height 12
radio input "true"
click at [610, 578] on button "Next Question" at bounding box center [555, 576] width 569 height 39
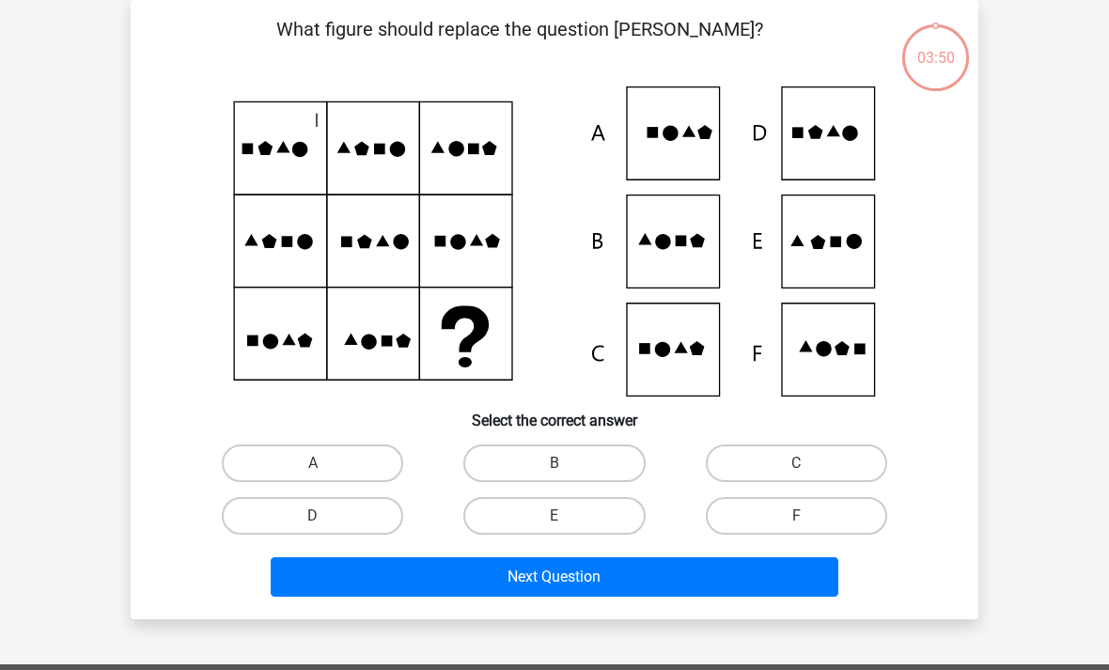
click at [569, 460] on label "B" at bounding box center [553, 463] width 181 height 38
click at [567, 463] on input "B" at bounding box center [560, 469] width 12 height 12
radio input "true"
click at [592, 577] on button "Next Question" at bounding box center [555, 576] width 569 height 39
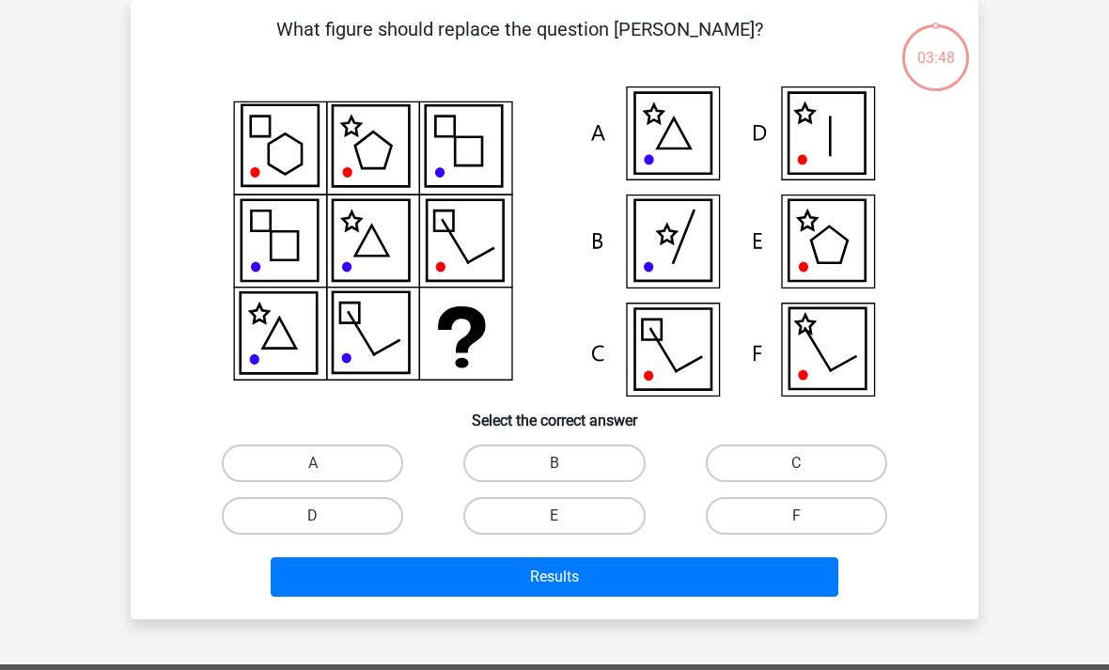
click at [575, 458] on label "B" at bounding box center [553, 463] width 181 height 38
click at [567, 463] on input "B" at bounding box center [560, 469] width 12 height 12
radio input "true"
click at [585, 561] on button "Results" at bounding box center [555, 576] width 569 height 39
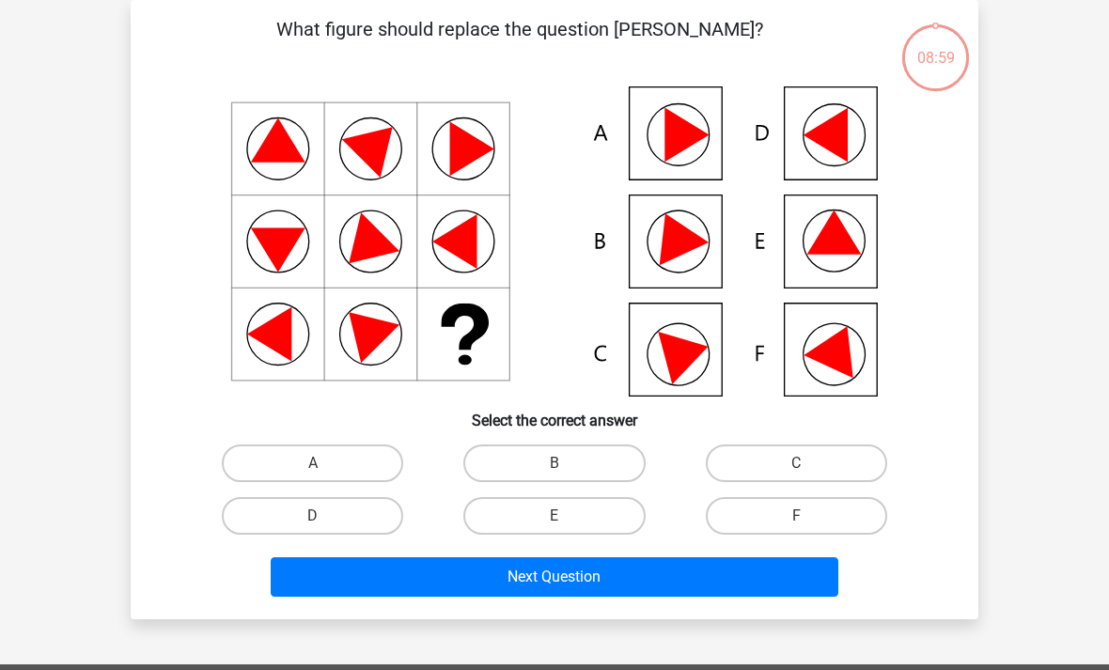
scroll to position [86, 0]
click at [575, 523] on label "E" at bounding box center [553, 516] width 181 height 38
click at [567, 523] on input "E" at bounding box center [560, 522] width 12 height 12
radio input "true"
click at [580, 579] on button "Next Question" at bounding box center [555, 576] width 569 height 39
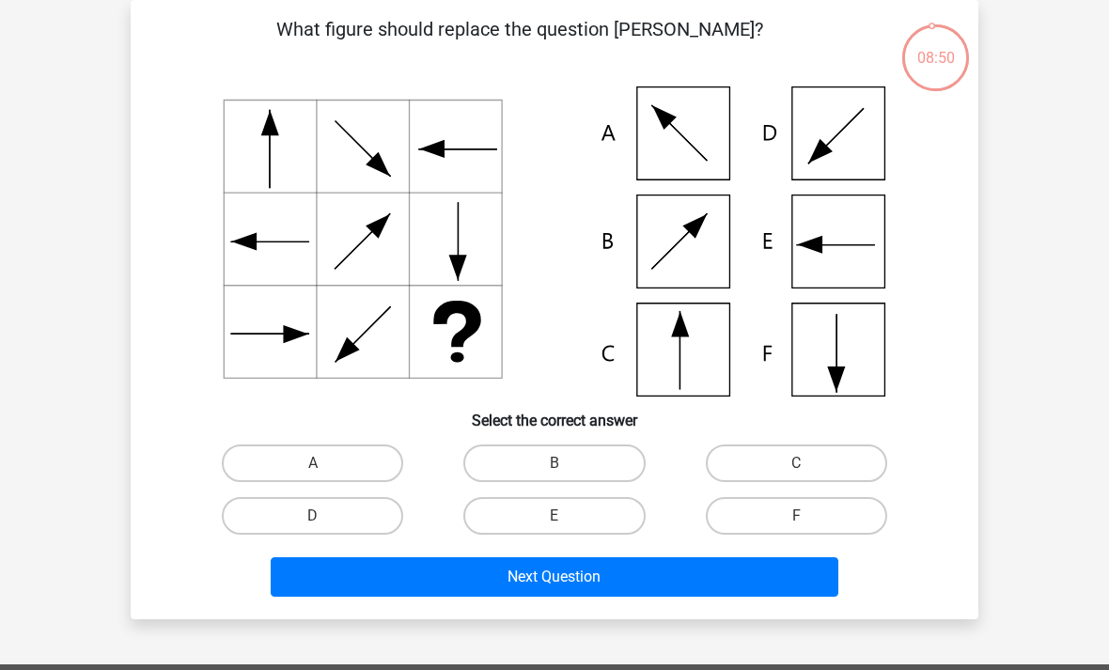
click at [814, 465] on label "C" at bounding box center [796, 463] width 181 height 38
click at [808, 465] on input "C" at bounding box center [802, 469] width 12 height 12
radio input "true"
click at [586, 576] on button "Next Question" at bounding box center [555, 576] width 569 height 39
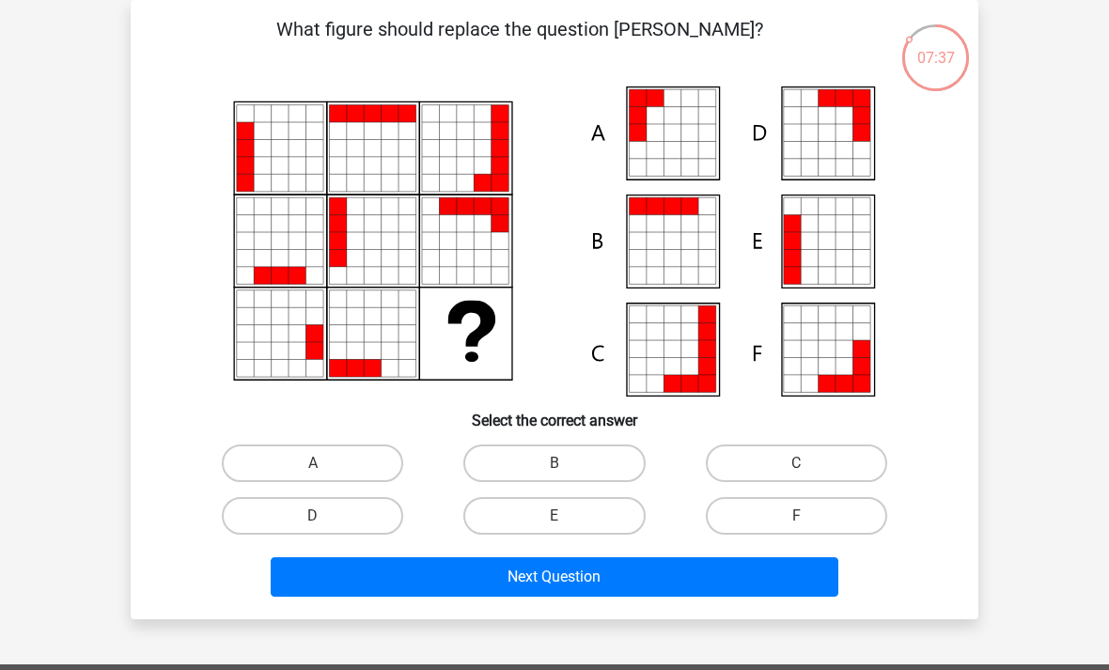
click at [321, 458] on label "A" at bounding box center [312, 463] width 181 height 38
click at [321, 463] on input "A" at bounding box center [319, 469] width 12 height 12
radio input "true"
click at [572, 564] on button "Next Question" at bounding box center [555, 576] width 569 height 39
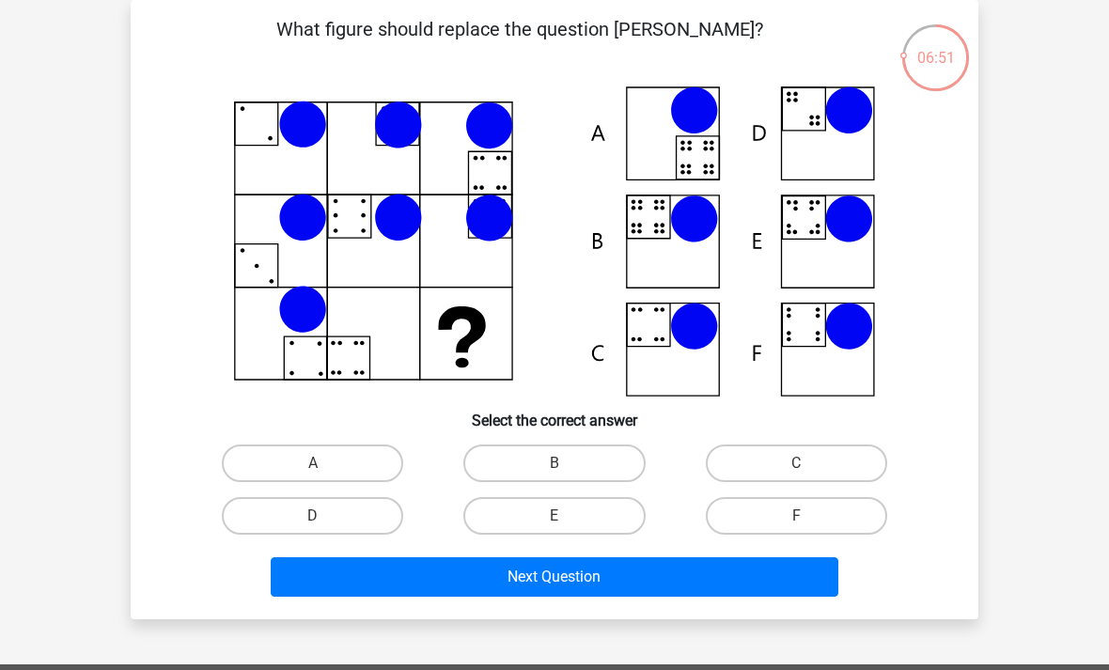
scroll to position [0, 0]
